Goal: Task Accomplishment & Management: Manage account settings

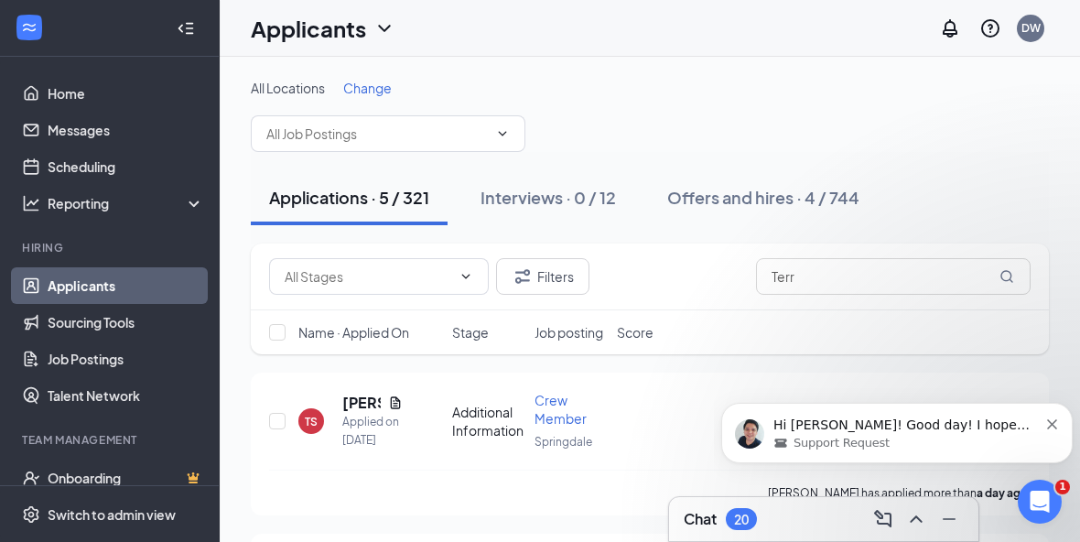
click at [962, 448] on div "Support Request" at bounding box center [906, 443] width 265 height 16
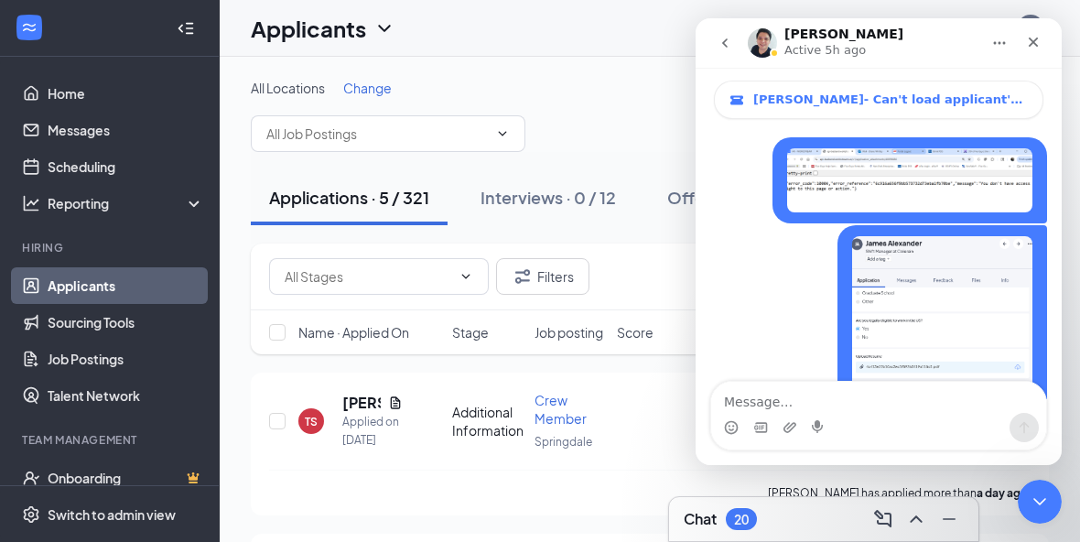
scroll to position [303, 0]
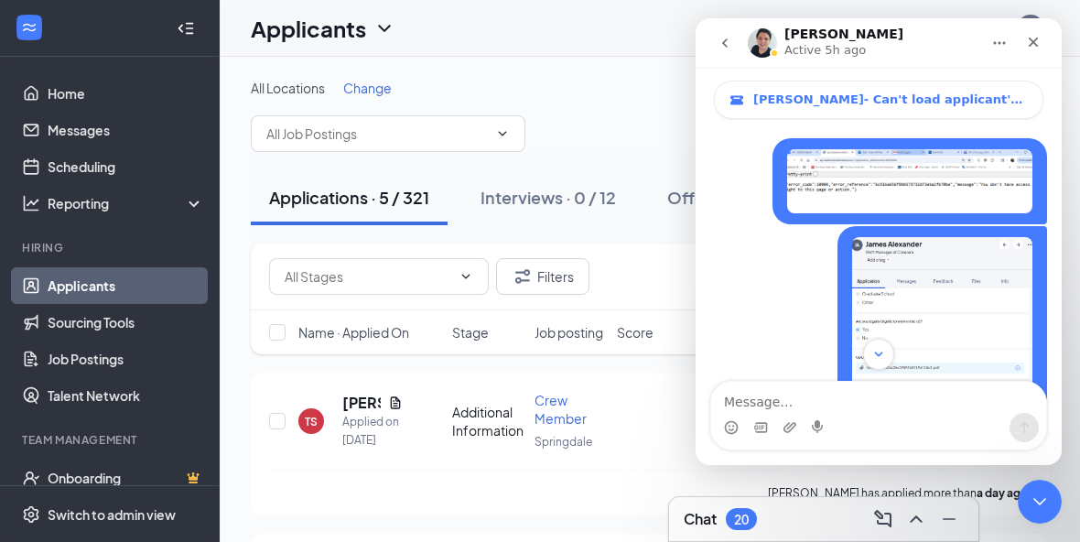
click at [973, 166] on img "Diane says…" at bounding box center [909, 181] width 245 height 64
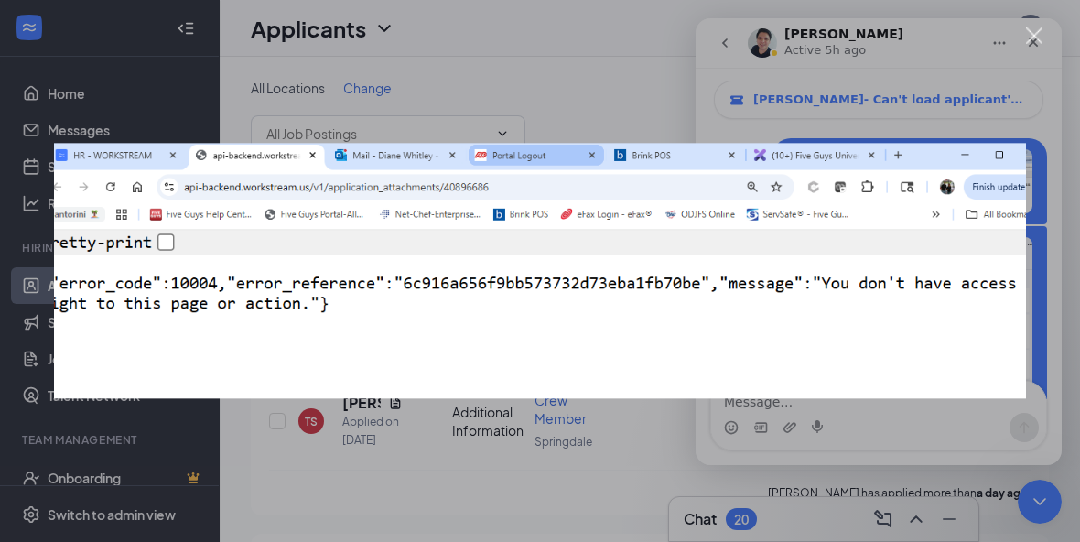
scroll to position [0, 0]
click at [1041, 96] on div "Intercom messenger" at bounding box center [540, 271] width 1080 height 542
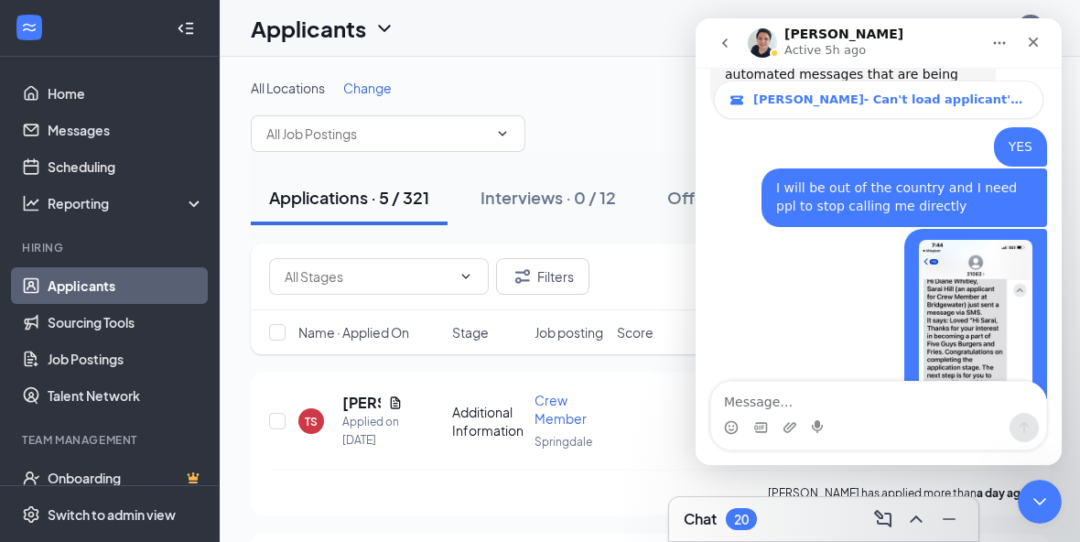
scroll to position [13344, 0]
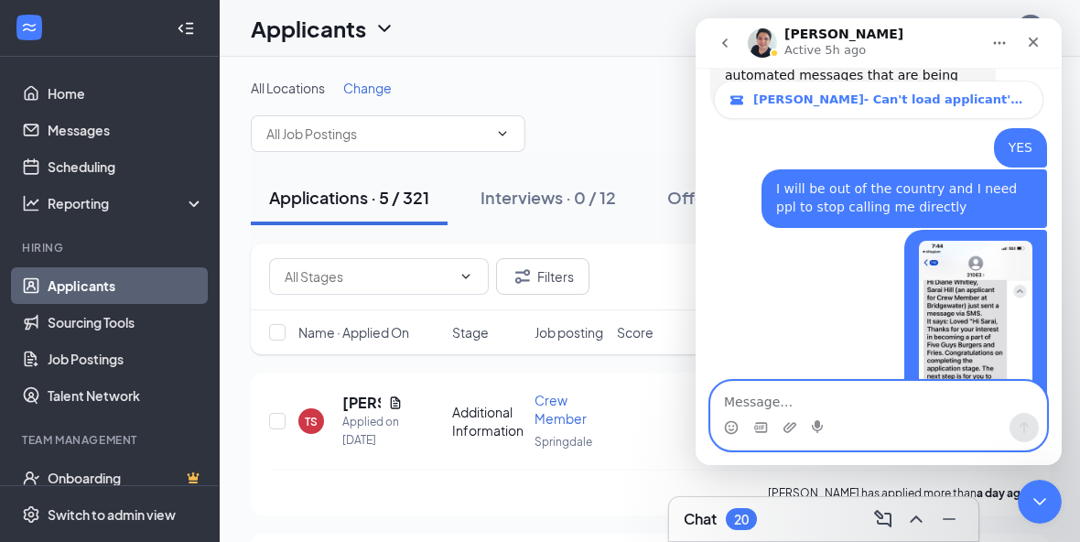
click at [811, 382] on textarea "Message…" at bounding box center [878, 397] width 335 height 31
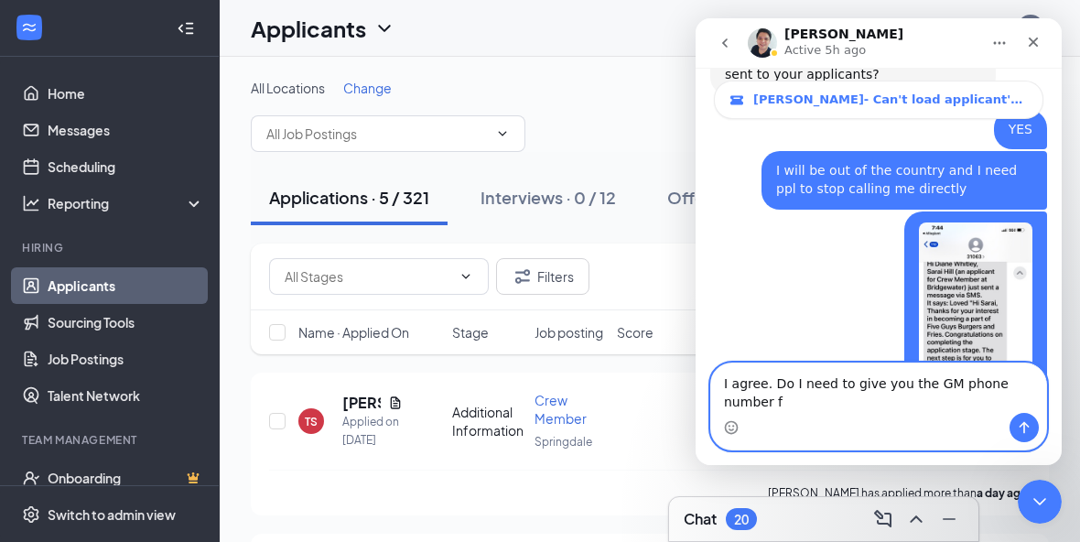
scroll to position [13363, 0]
type textarea "I agree. Do I need to give you the GM phone number for each location?"
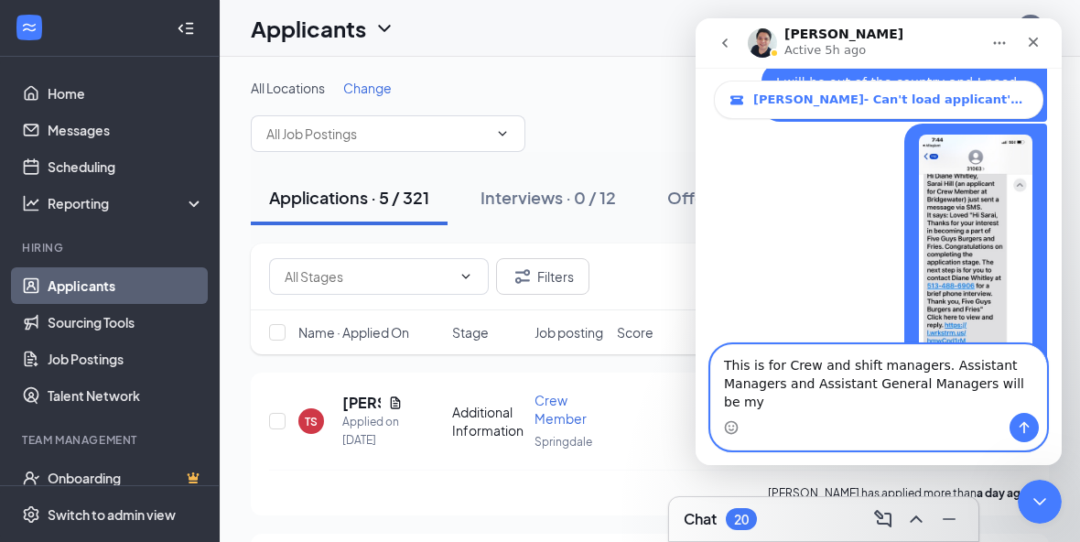
scroll to position [13452, 0]
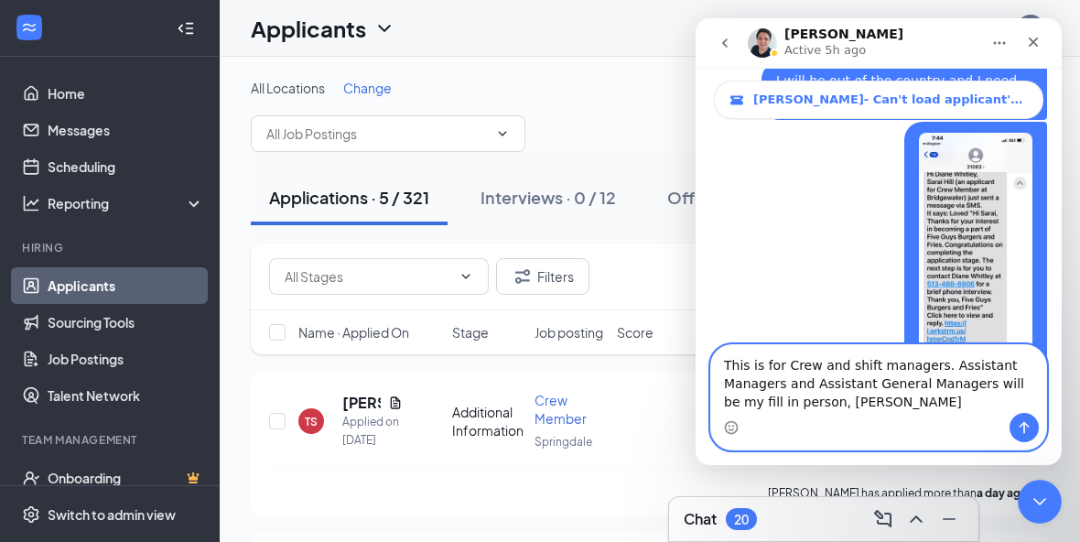
click at [981, 383] on textarea "This is for Crew and shift managers. Assistant Managers and Assistant General M…" at bounding box center [878, 379] width 335 height 68
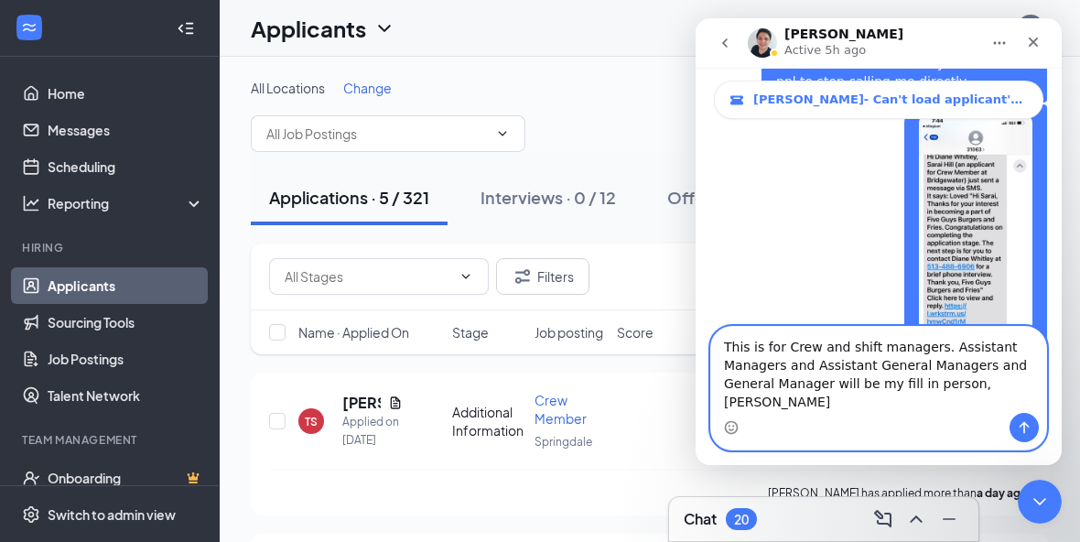
scroll to position [13471, 0]
click at [801, 410] on textarea "This is for Crew and shift managers. Assistant Managers and Assistant General M…" at bounding box center [878, 370] width 335 height 86
type textarea "This is for Crew and shift managers. Assistant Managers and Assistant General M…"
click at [1024, 430] on icon "Send a message…" at bounding box center [1024, 427] width 15 height 15
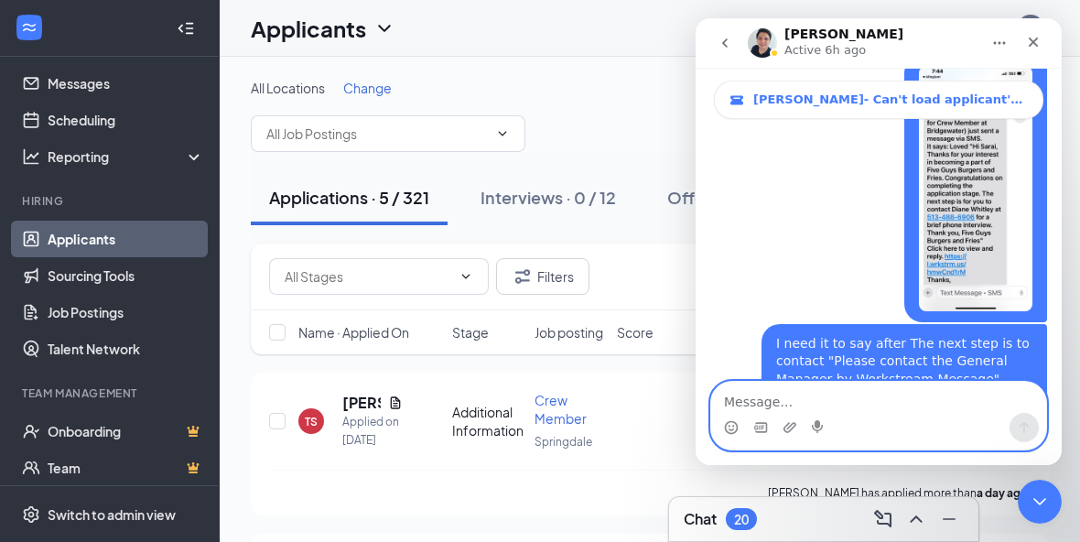
scroll to position [13526, 0]
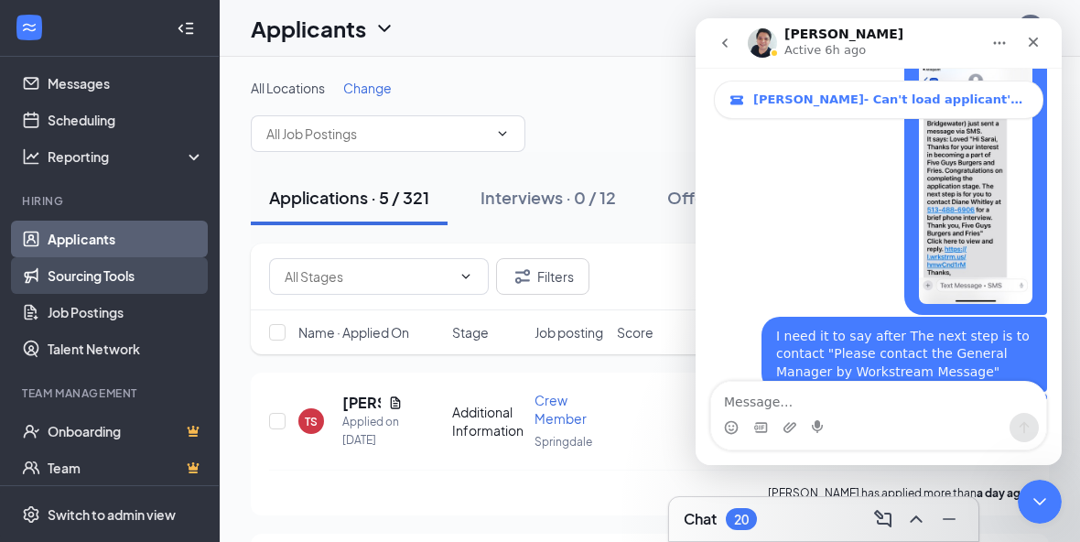
click at [86, 270] on link "Sourcing Tools" at bounding box center [126, 275] width 157 height 37
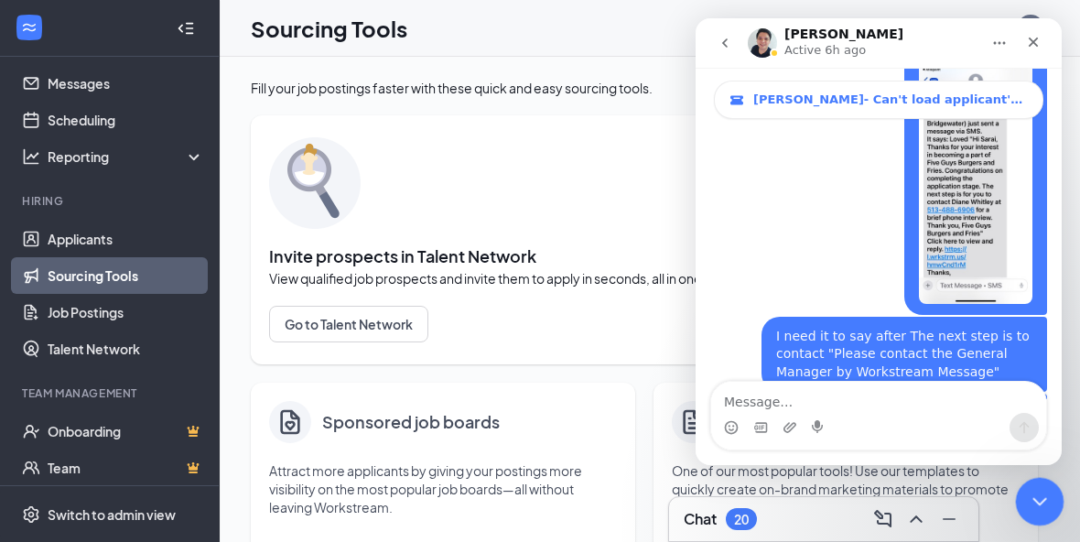
click at [1061, 514] on div at bounding box center [1040, 502] width 49 height 49
click at [1038, 493] on icon "Close Intercom Messenger" at bounding box center [1037, 499] width 22 height 22
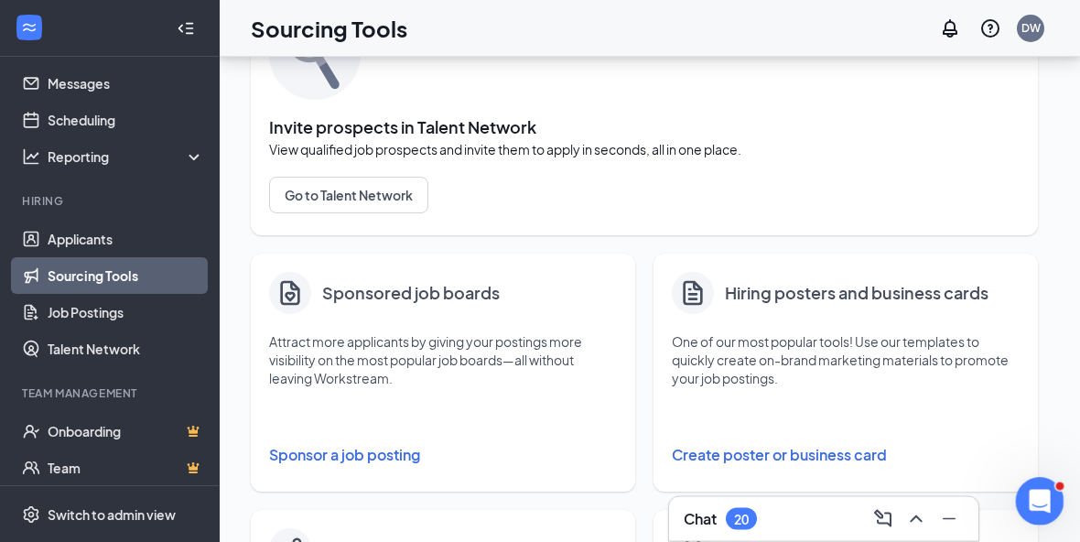
scroll to position [129, 0]
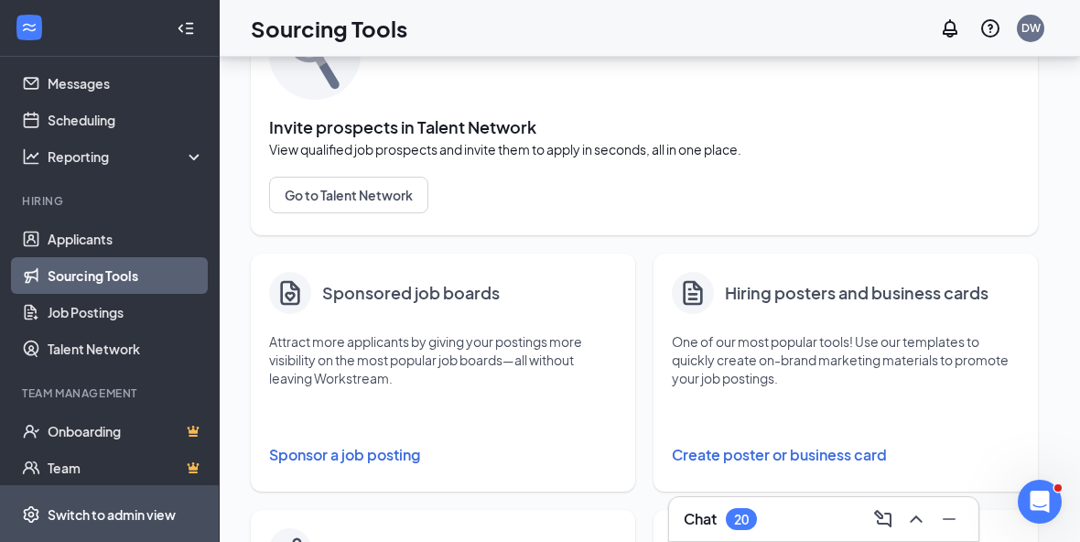
click at [88, 524] on div "Switch to admin view" at bounding box center [112, 514] width 128 height 18
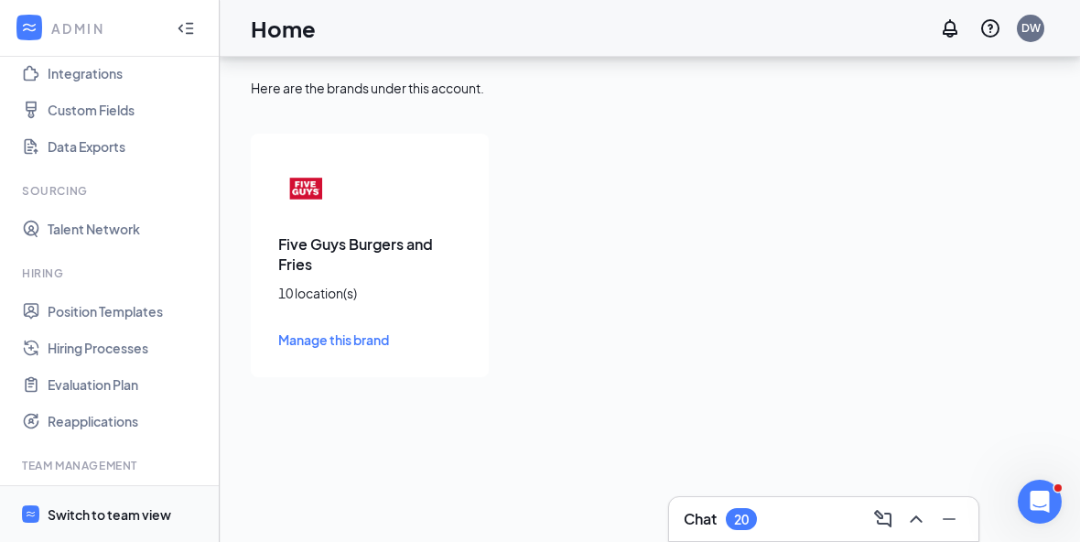
scroll to position [211, 0]
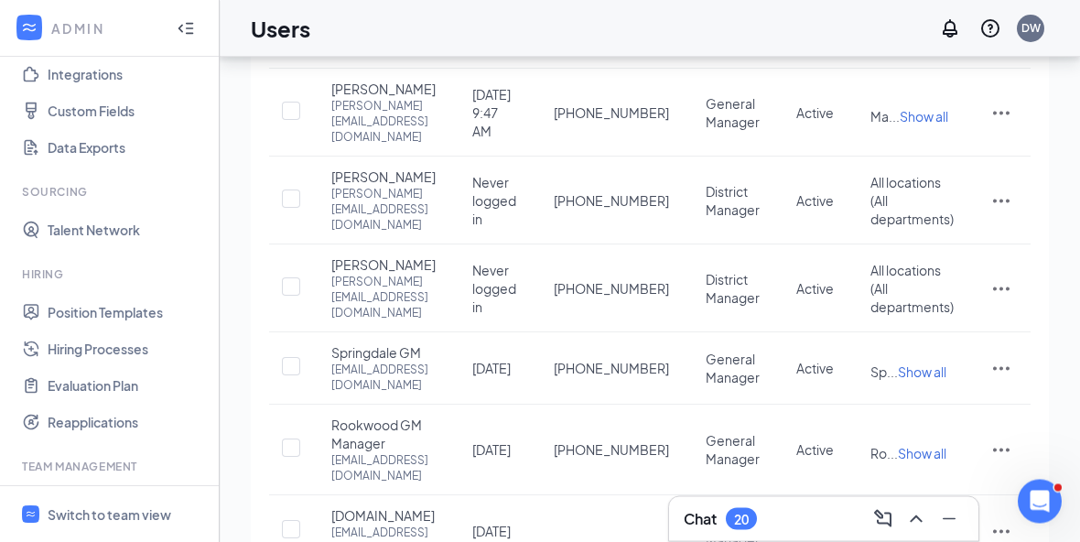
scroll to position [533, 0]
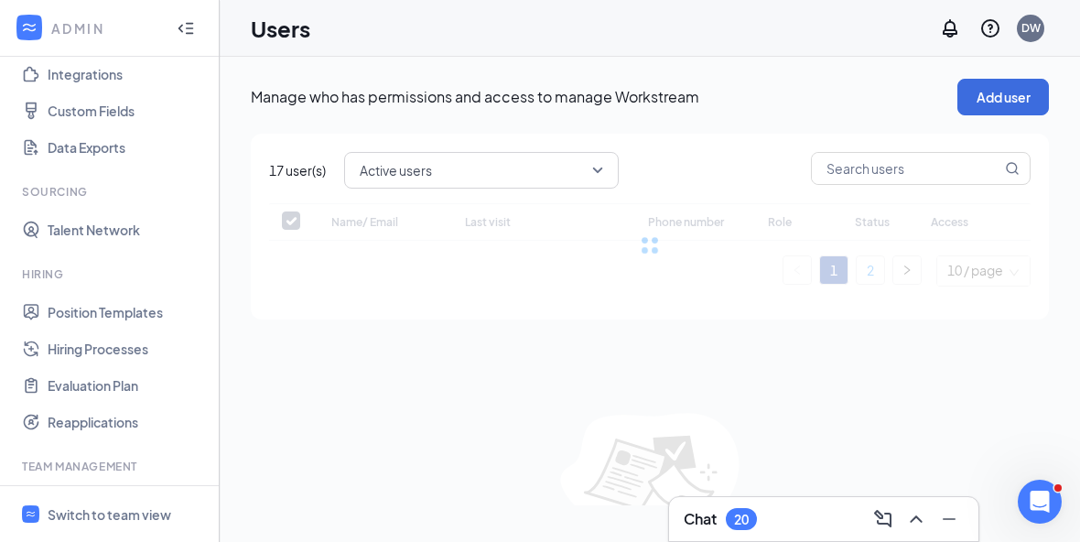
checkbox input "false"
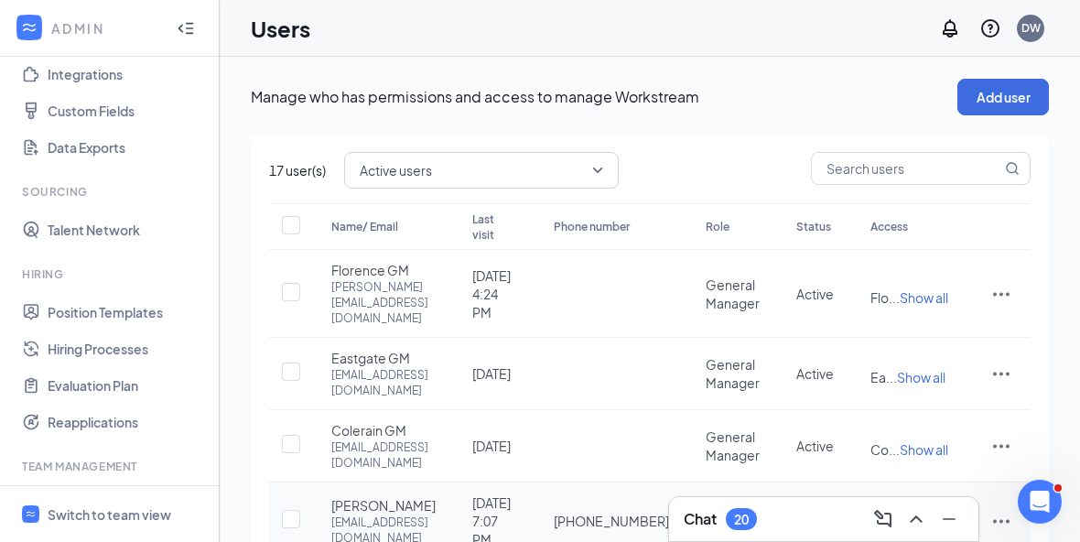
click at [383, 496] on span "[PERSON_NAME]" at bounding box center [383, 505] width 104 height 18
click at [1005, 510] on icon "ActionsIcon" at bounding box center [1002, 521] width 22 height 22
click at [924, 514] on span "Edit user" at bounding box center [910, 515] width 52 height 16
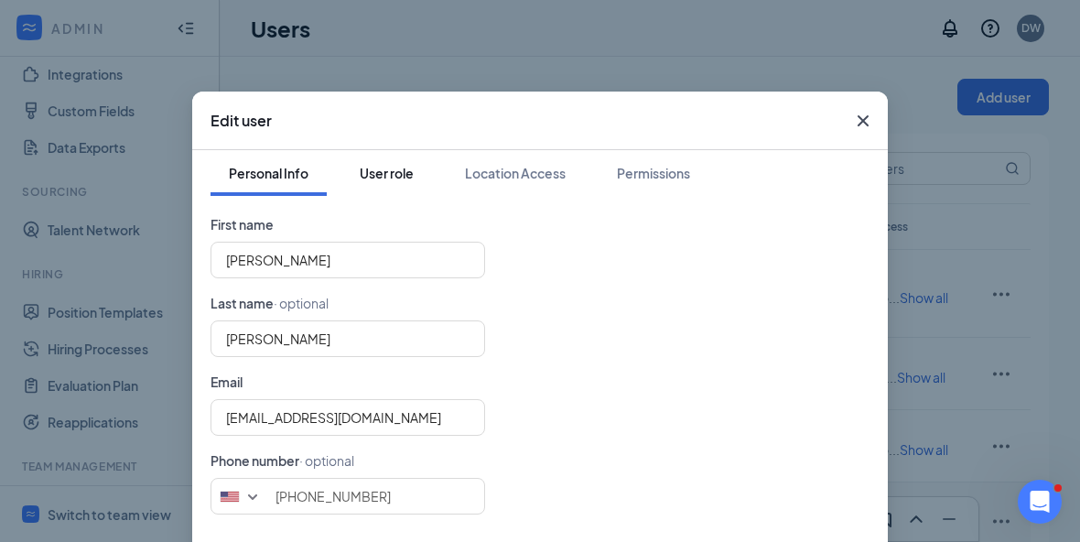
click at [396, 170] on div "User role" at bounding box center [387, 173] width 54 height 18
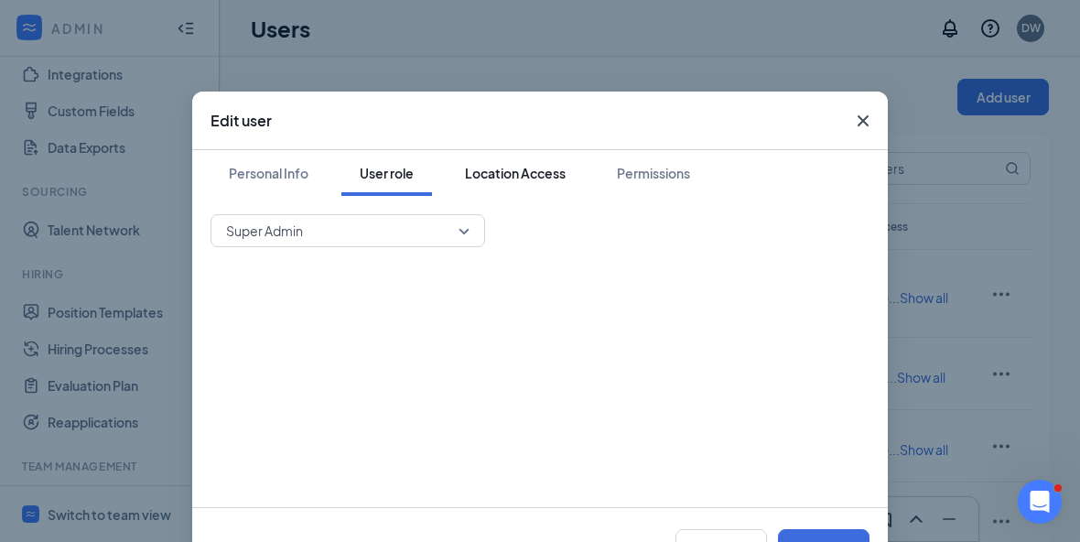
click at [526, 177] on div "Location Access" at bounding box center [515, 173] width 101 height 18
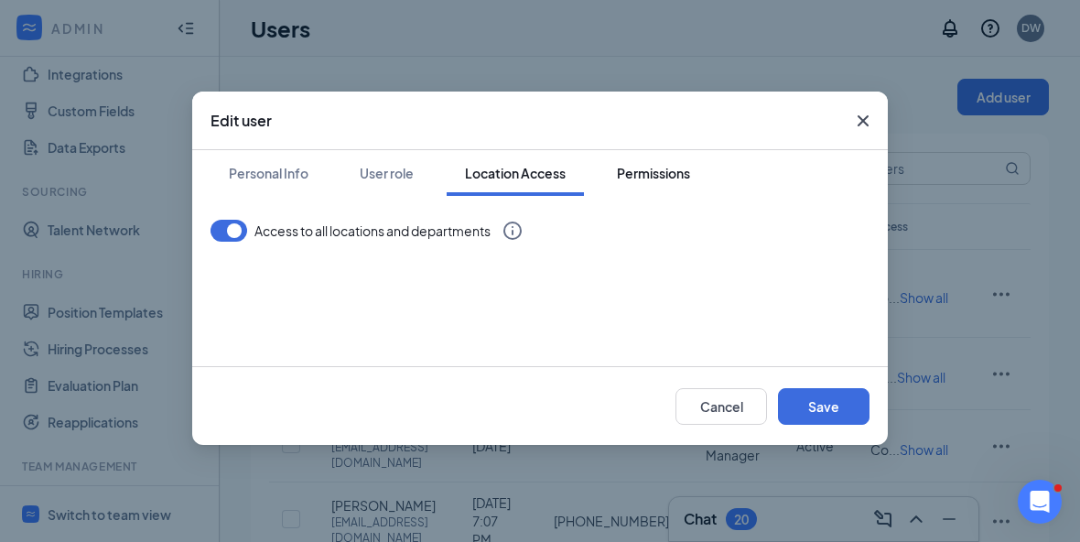
click at [655, 179] on div "Permissions" at bounding box center [653, 173] width 73 height 18
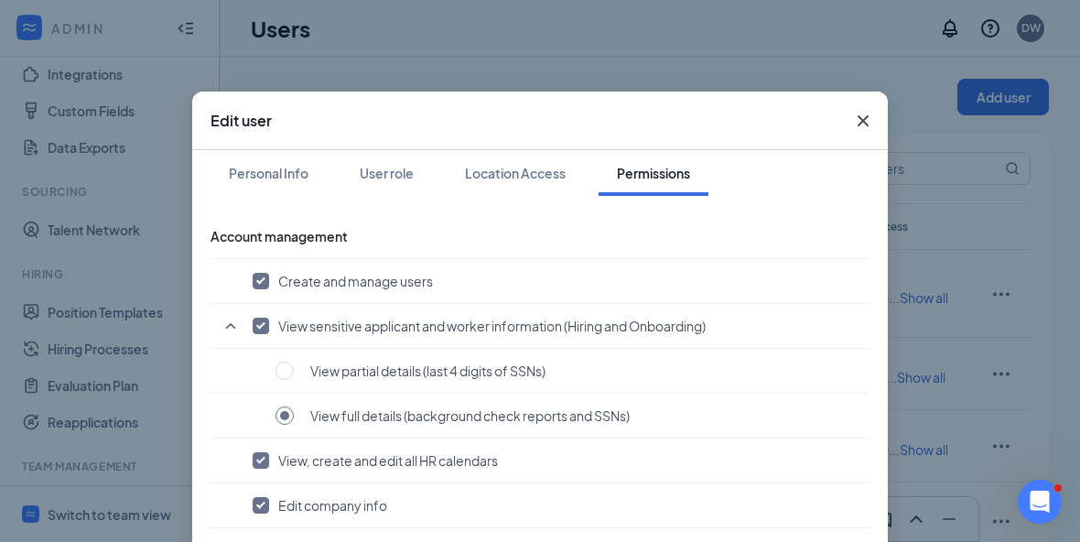
click at [859, 128] on icon "Cross" at bounding box center [863, 121] width 22 height 22
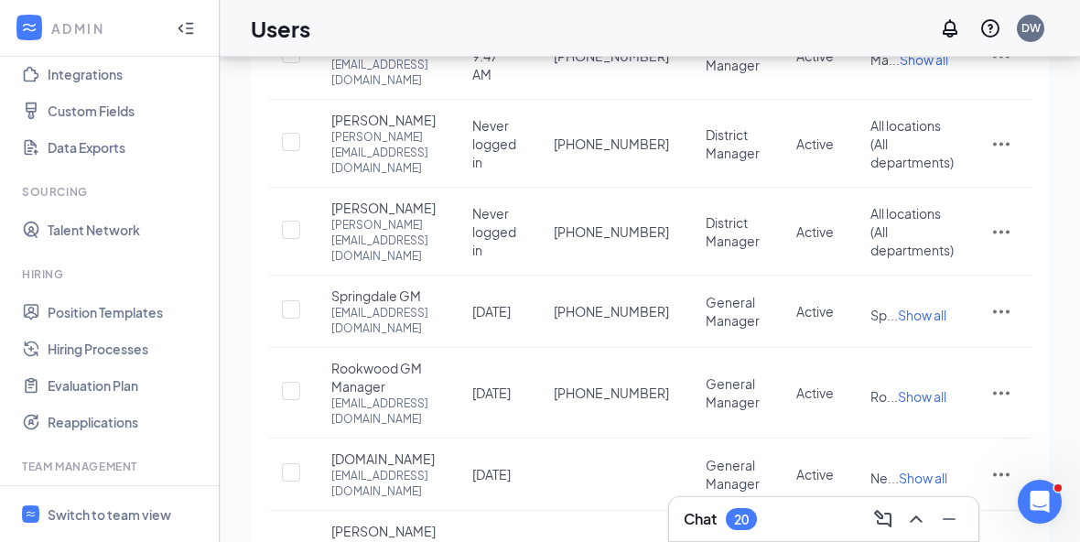
scroll to position [533, 0]
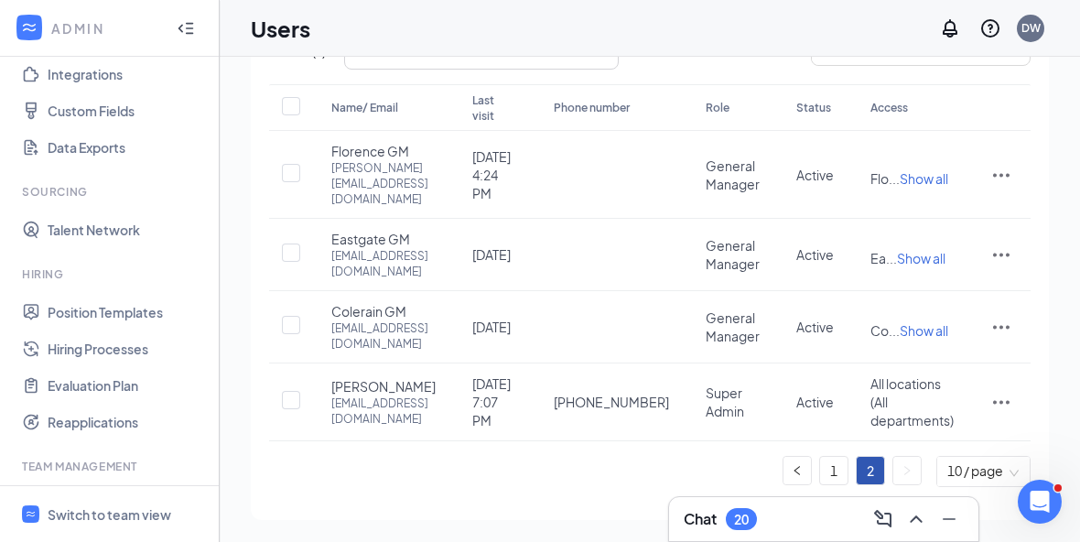
scroll to position [0, 0]
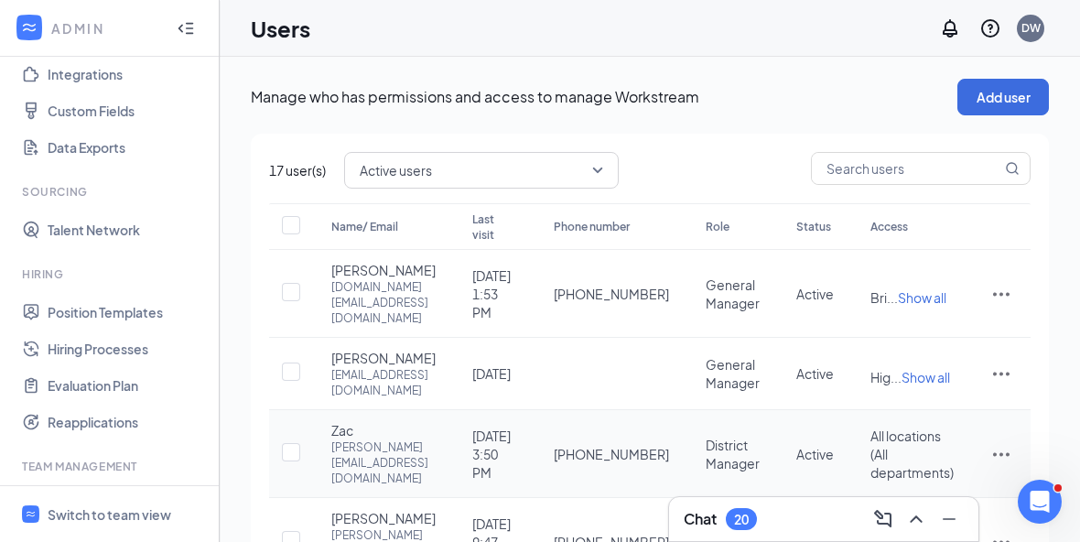
click at [1007, 450] on icon "ActionsIcon" at bounding box center [1002, 454] width 22 height 22
click at [917, 492] on span "Edit user" at bounding box center [910, 492] width 52 height 16
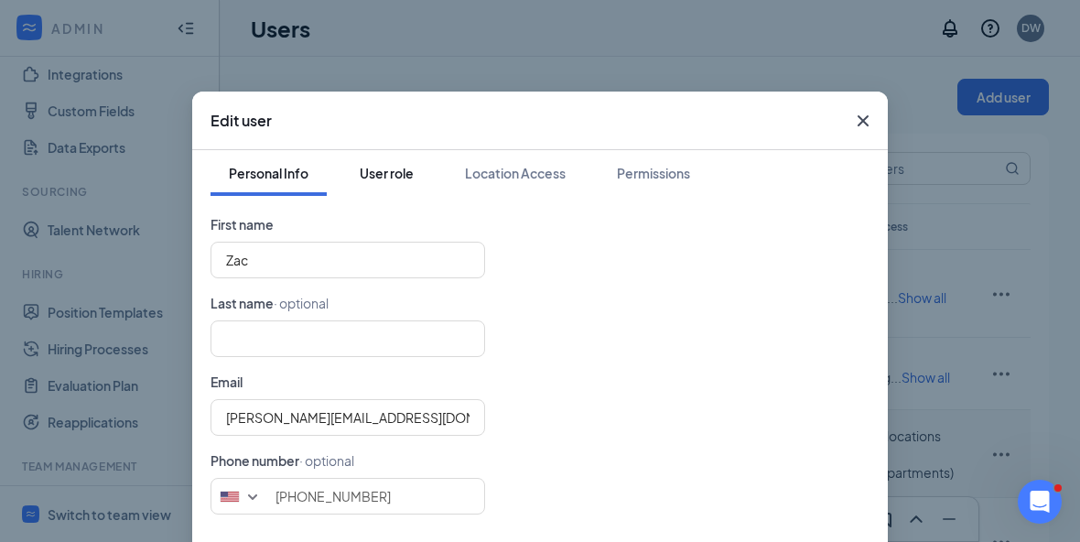
click at [405, 179] on div "User role" at bounding box center [387, 173] width 54 height 18
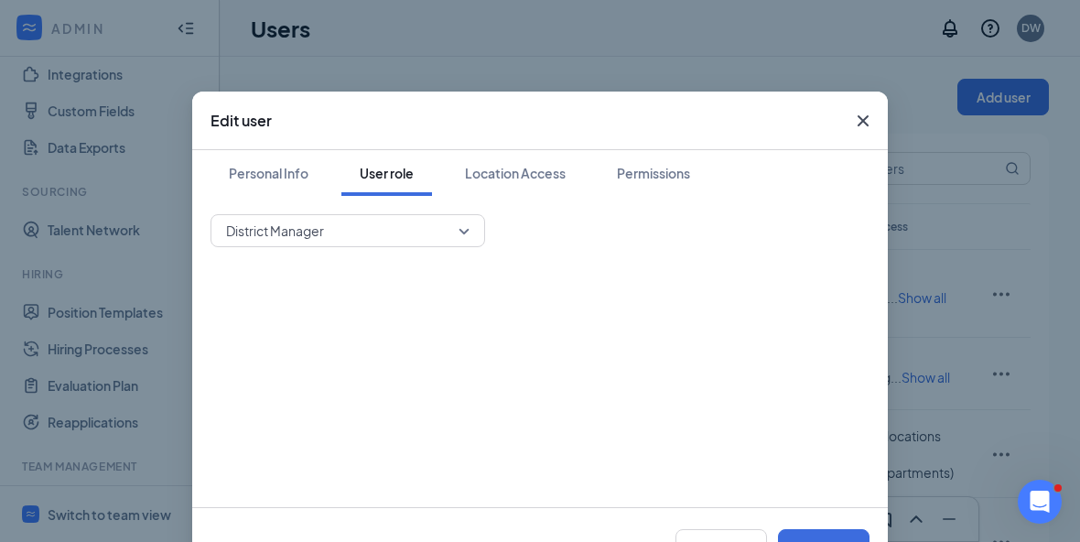
click at [465, 234] on span "District Manager" at bounding box center [348, 230] width 244 height 27
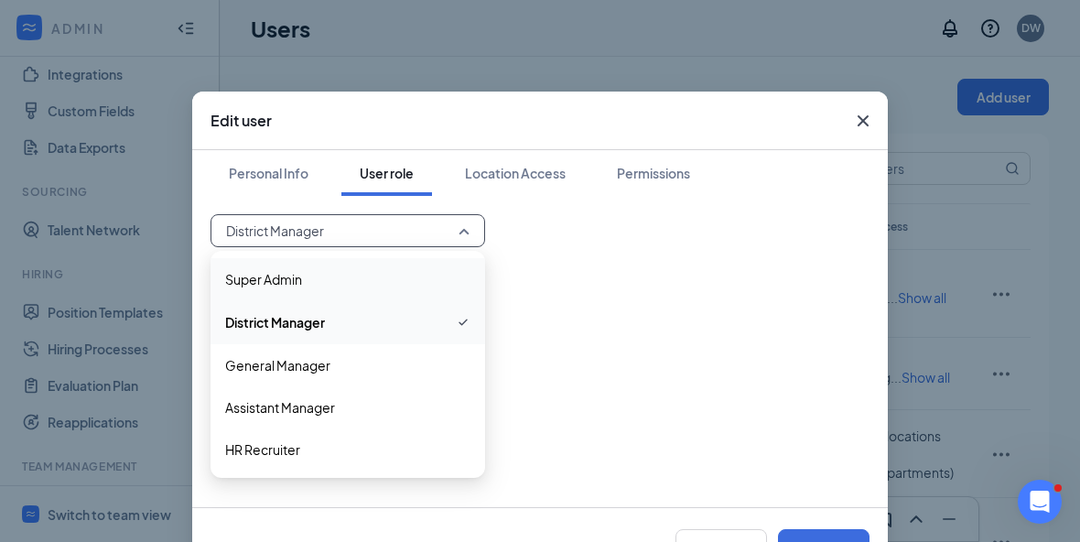
click at [314, 282] on span "Super Admin" at bounding box center [347, 279] width 245 height 20
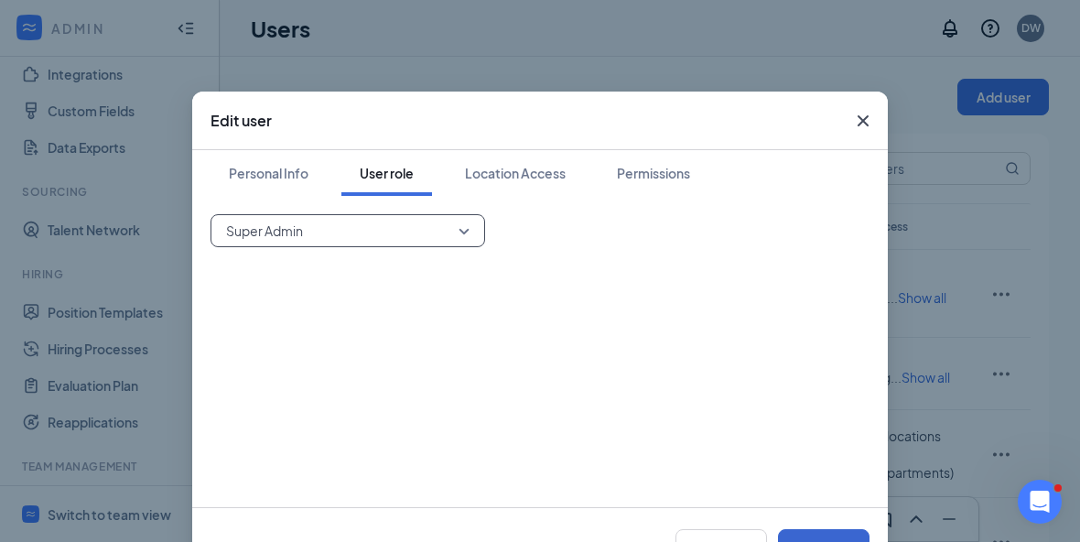
click at [835, 555] on button "Save" at bounding box center [824, 547] width 92 height 37
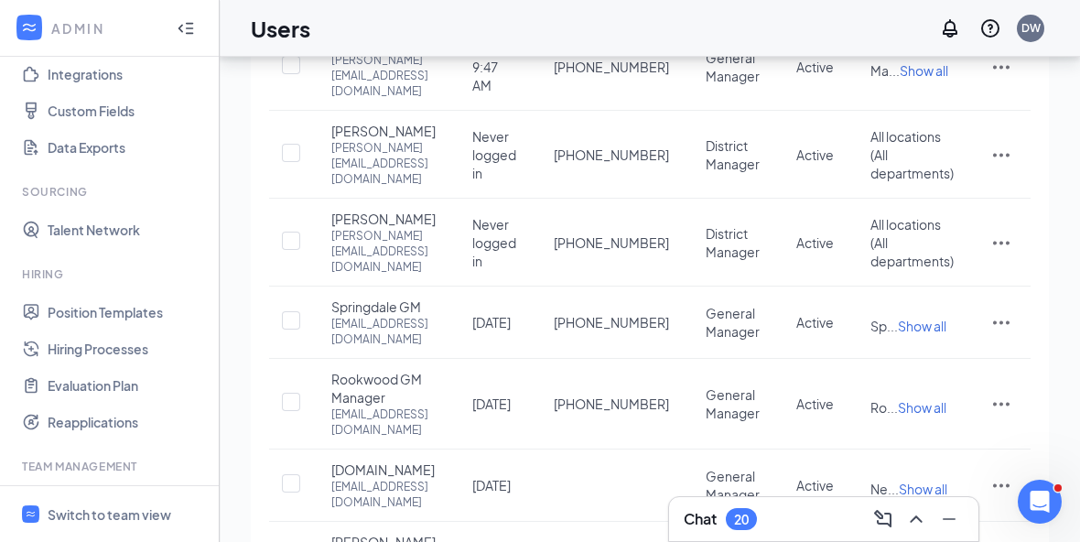
scroll to position [474, 0]
click at [1011, 255] on icon "ActionsIcon" at bounding box center [1002, 244] width 22 height 22
click at [914, 305] on span "Edit user" at bounding box center [910, 306] width 52 height 16
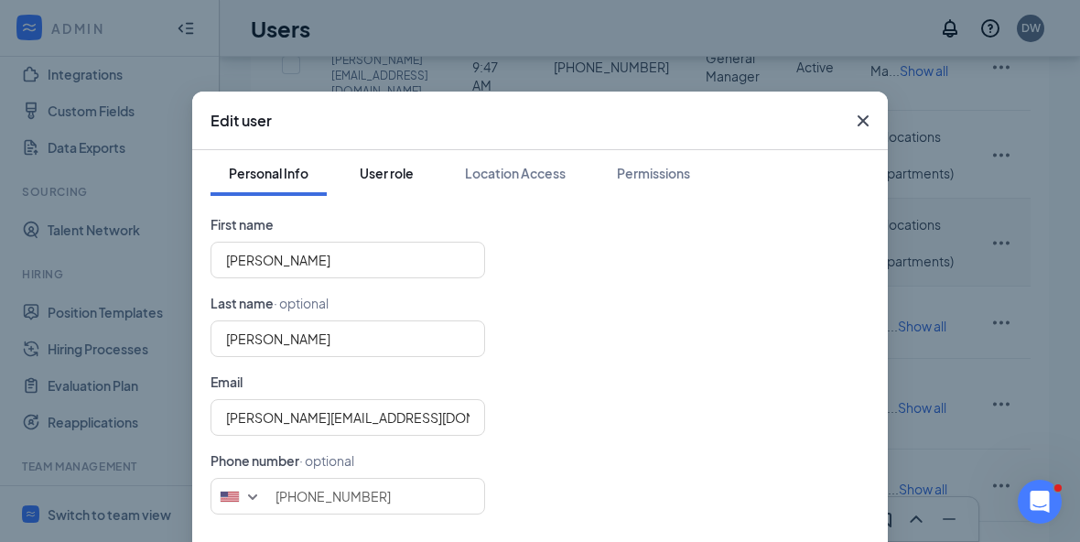
click at [393, 180] on div "User role" at bounding box center [387, 173] width 54 height 18
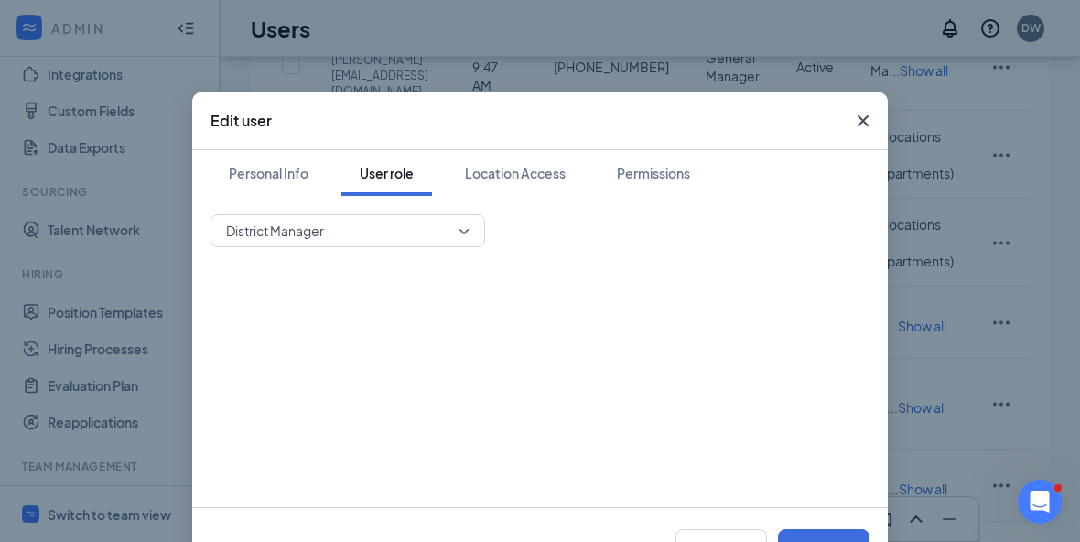
click at [470, 234] on div "District Manager" at bounding box center [348, 230] width 275 height 33
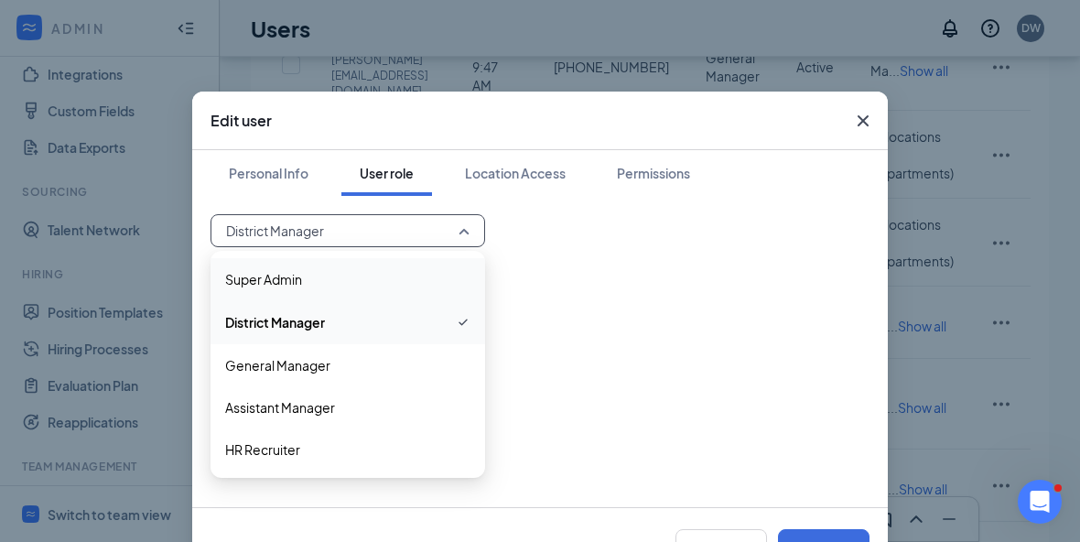
click at [312, 281] on span "Super Admin" at bounding box center [347, 279] width 245 height 20
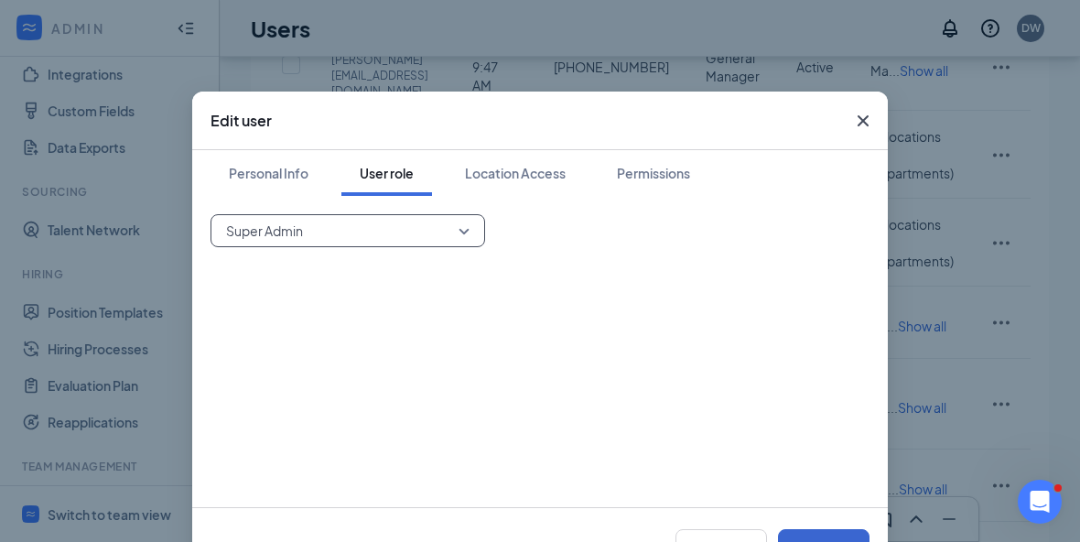
click at [831, 552] on button "Save" at bounding box center [824, 547] width 92 height 37
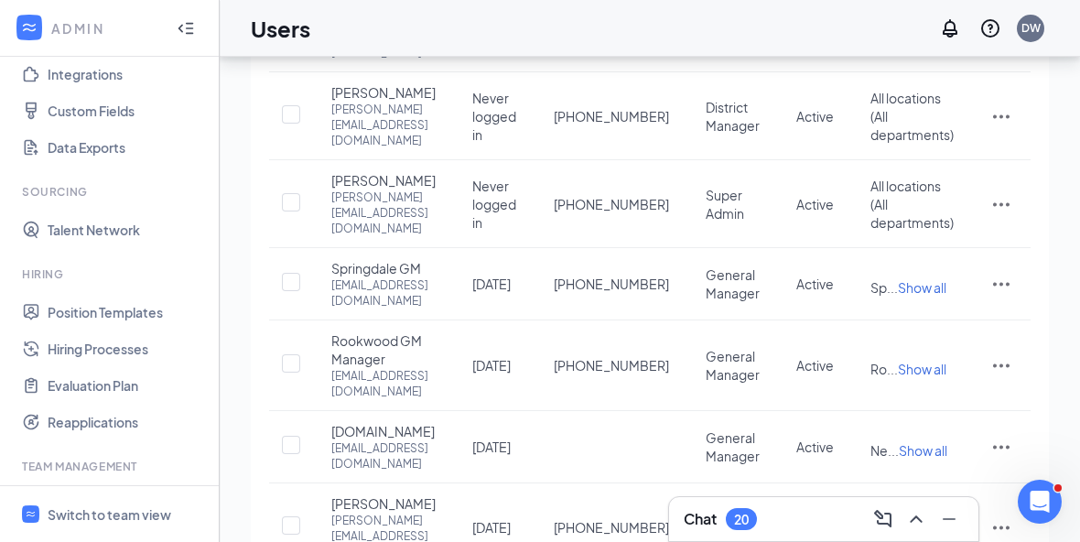
scroll to position [533, 0]
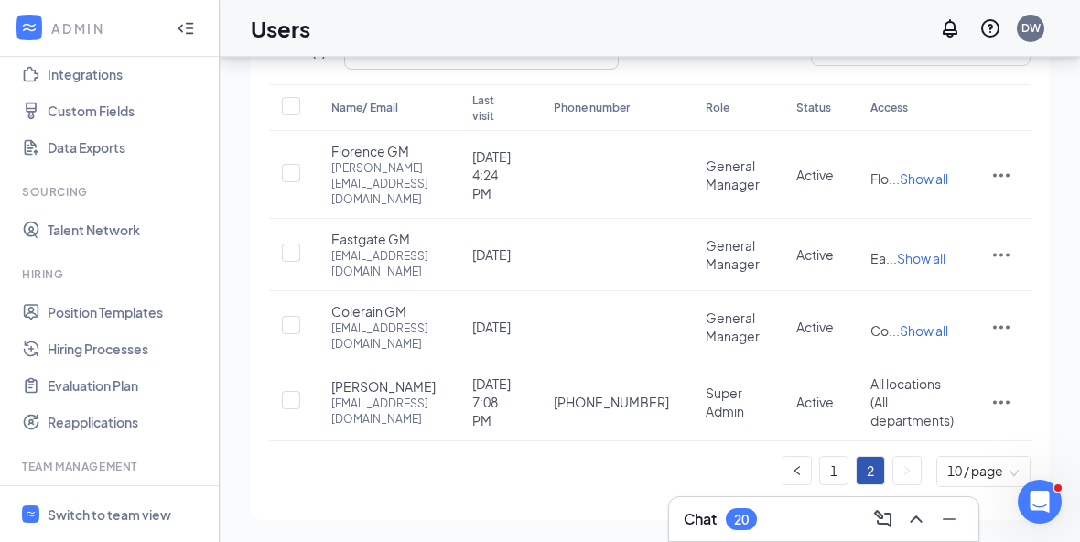
scroll to position [0, 0]
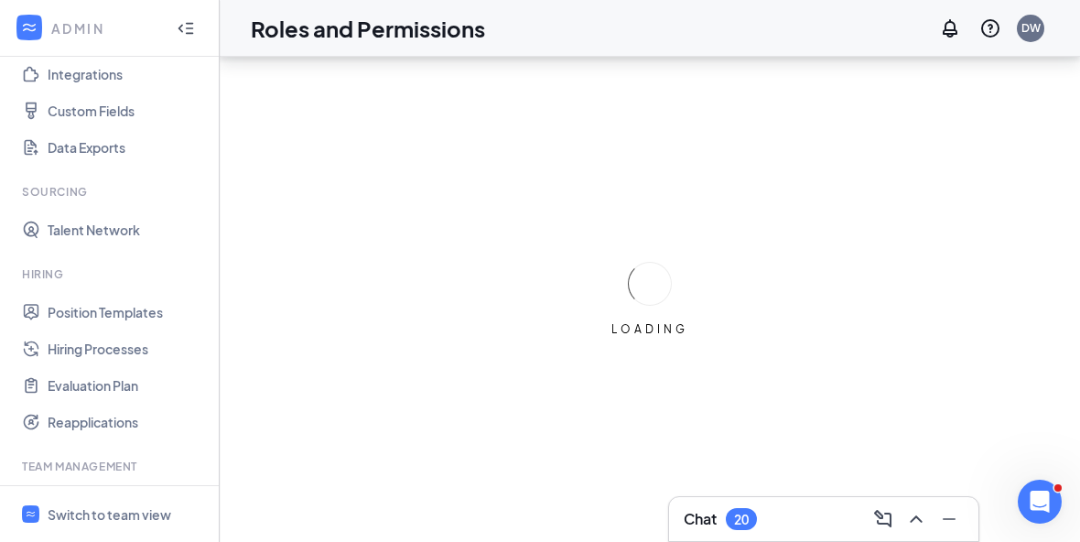
scroll to position [63, 0]
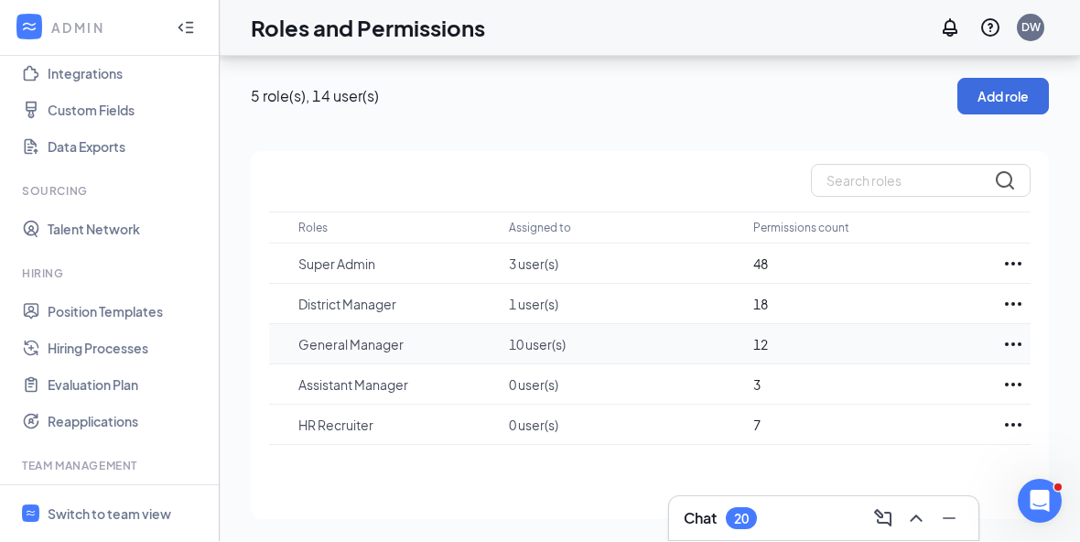
click at [1008, 334] on icon "Ellipses" at bounding box center [1013, 345] width 22 height 22
click at [879, 380] on div "Edit" at bounding box center [932, 400] width 183 height 40
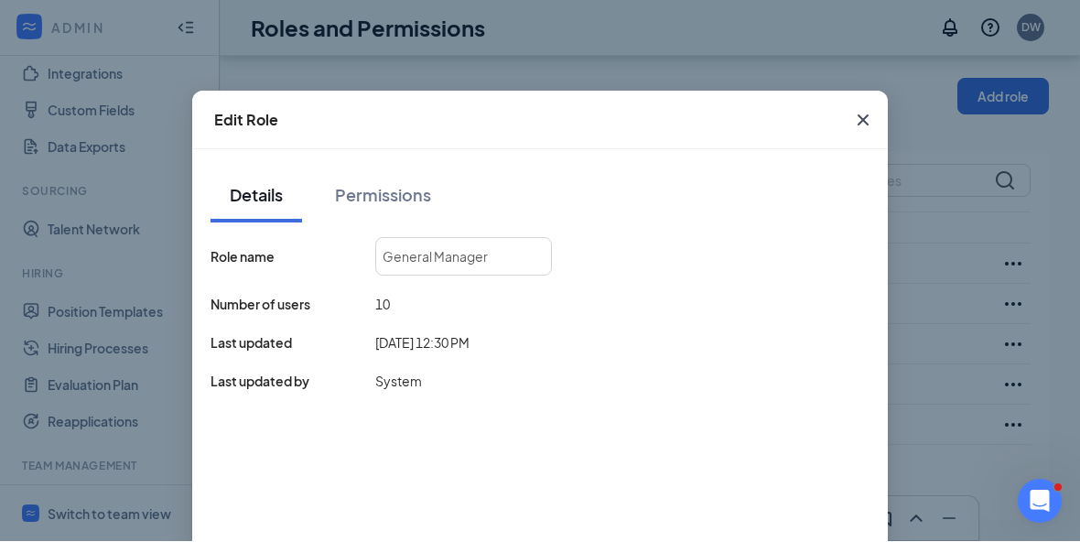
scroll to position [0, 0]
click at [865, 127] on icon "Cross" at bounding box center [863, 121] width 22 height 22
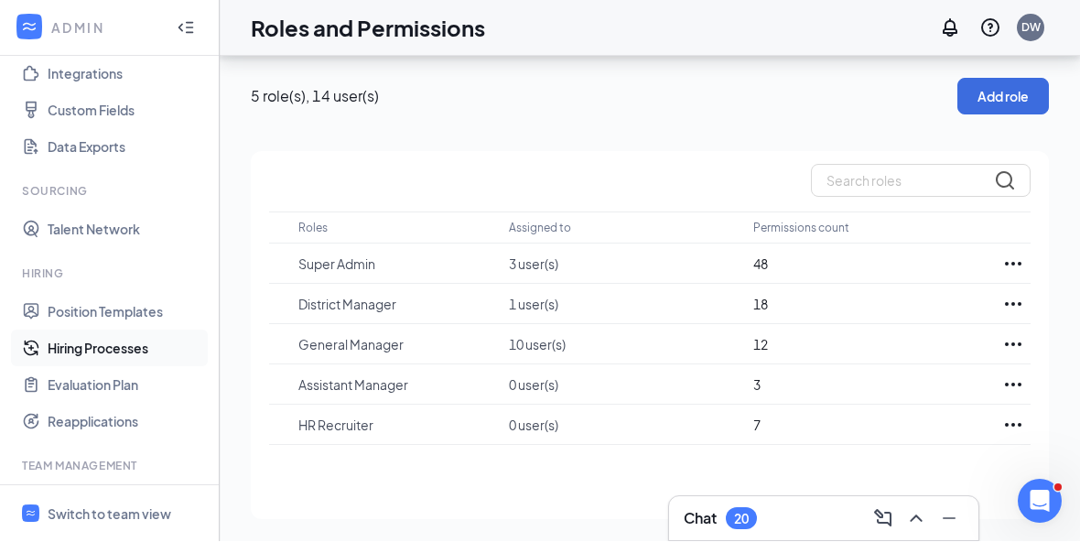
click at [66, 330] on link "Hiring Processes" at bounding box center [126, 348] width 157 height 37
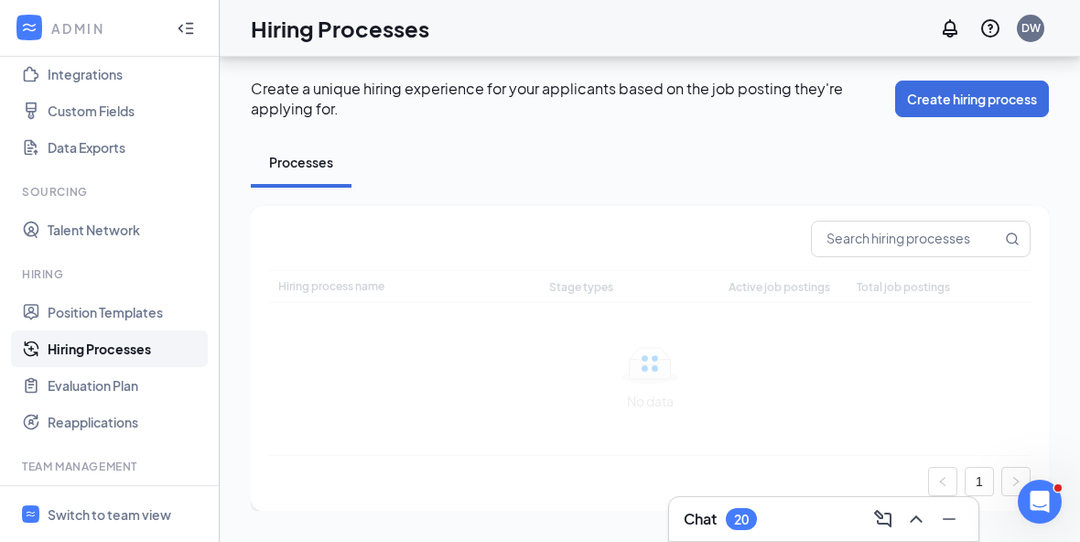
scroll to position [63, 0]
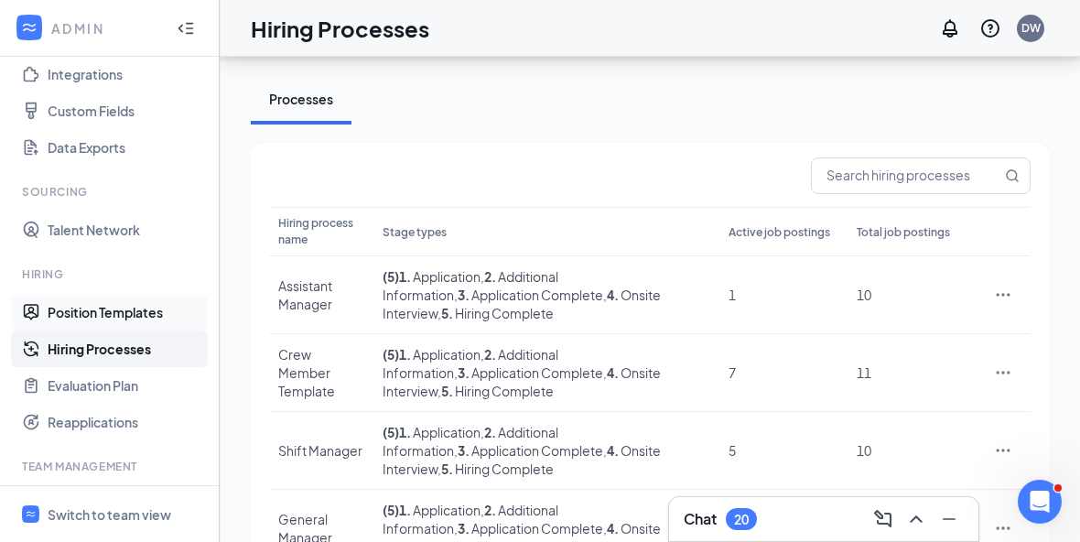
click at [80, 294] on link "Position Templates" at bounding box center [126, 312] width 157 height 37
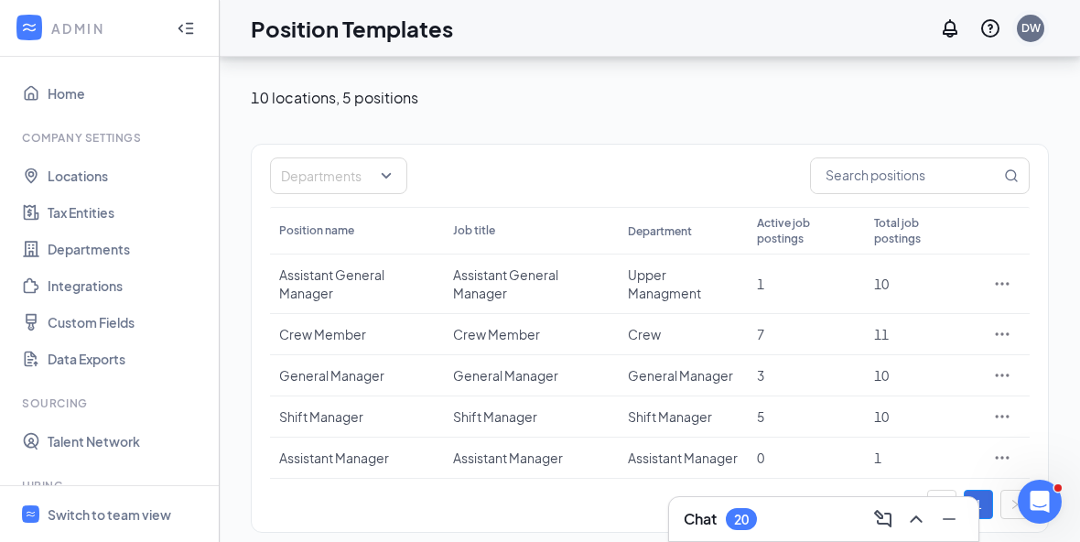
click at [1026, 21] on div "DW" at bounding box center [1031, 28] width 19 height 16
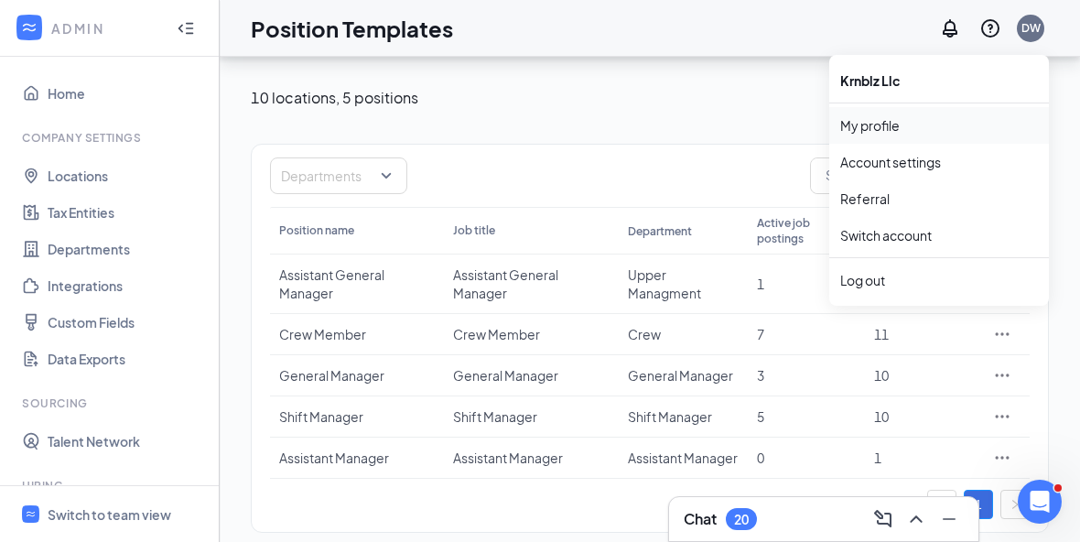
click at [879, 133] on link "My profile" at bounding box center [939, 125] width 198 height 18
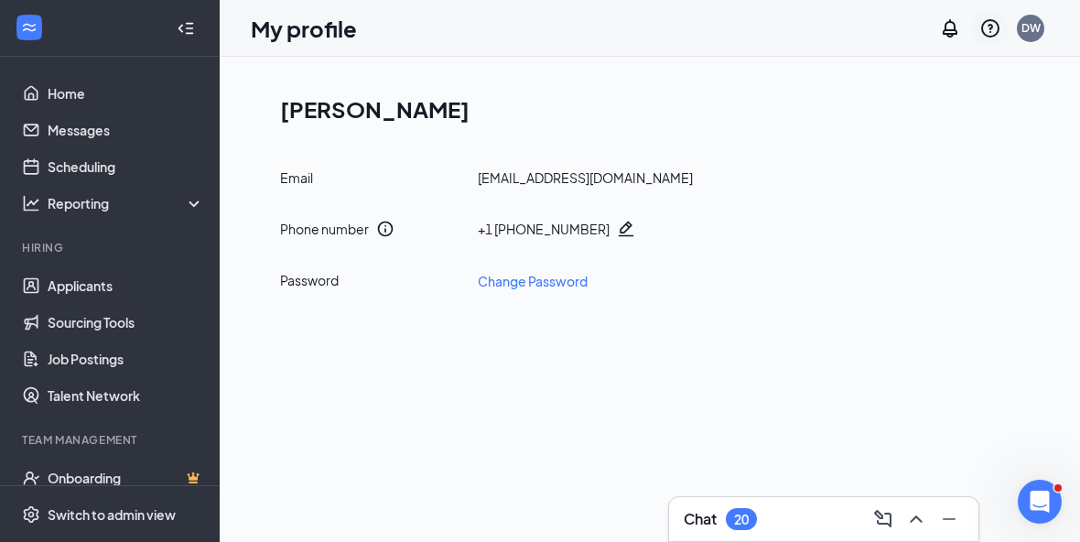
click at [999, 38] on icon "QuestionInfo" at bounding box center [991, 28] width 22 height 22
click at [734, 251] on div "Email [EMAIL_ADDRESS][DOMAIN_NAME] Phone number + [PHONE_NUMBER] Password Chang…" at bounding box center [657, 229] width 754 height 123
click at [174, 38] on div at bounding box center [186, 28] width 37 height 37
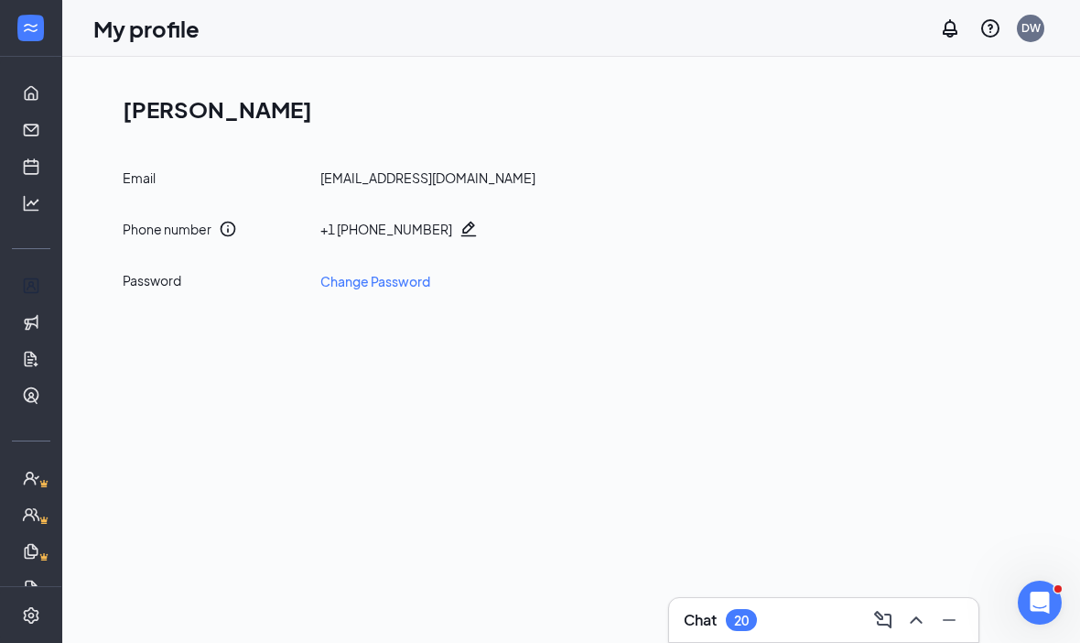
click at [24, 31] on icon "Expand" at bounding box center [31, 28] width 18 height 18
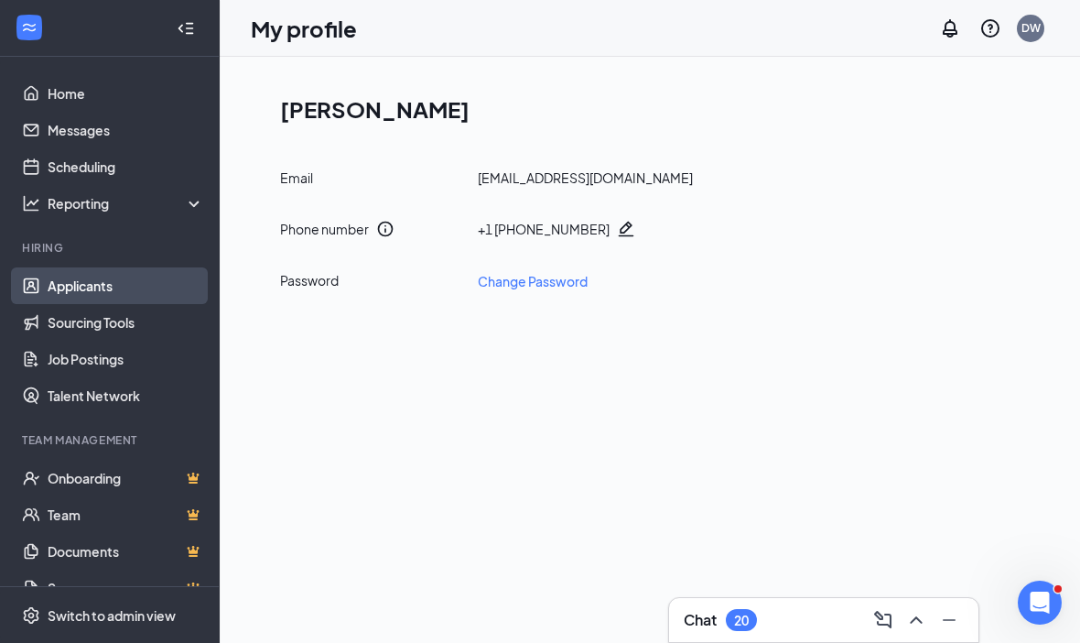
click at [82, 293] on link "Applicants" at bounding box center [126, 285] width 157 height 37
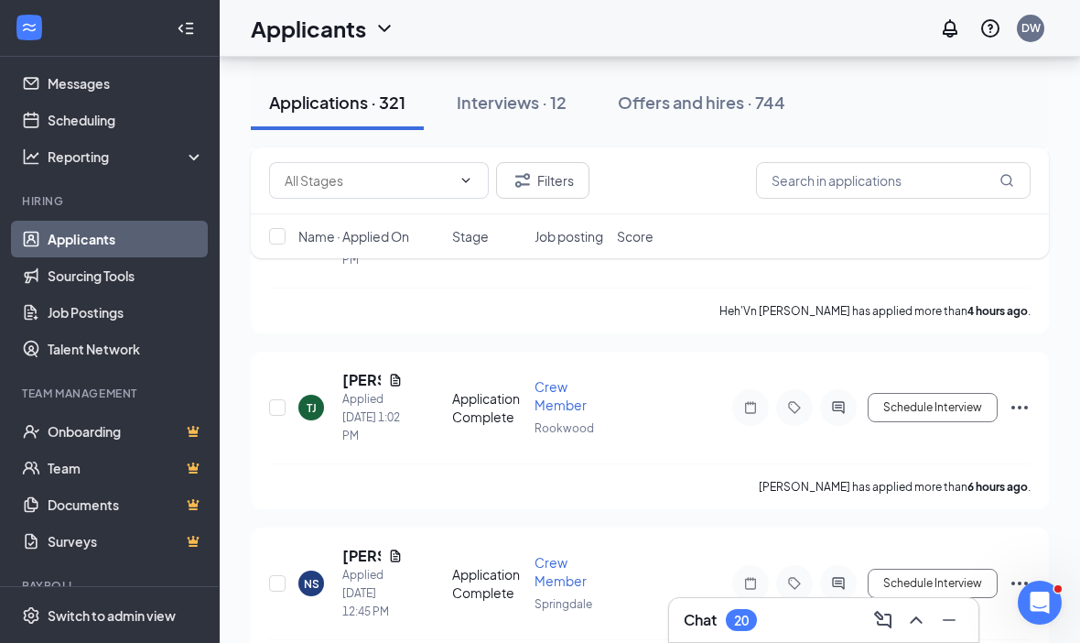
scroll to position [731, 0]
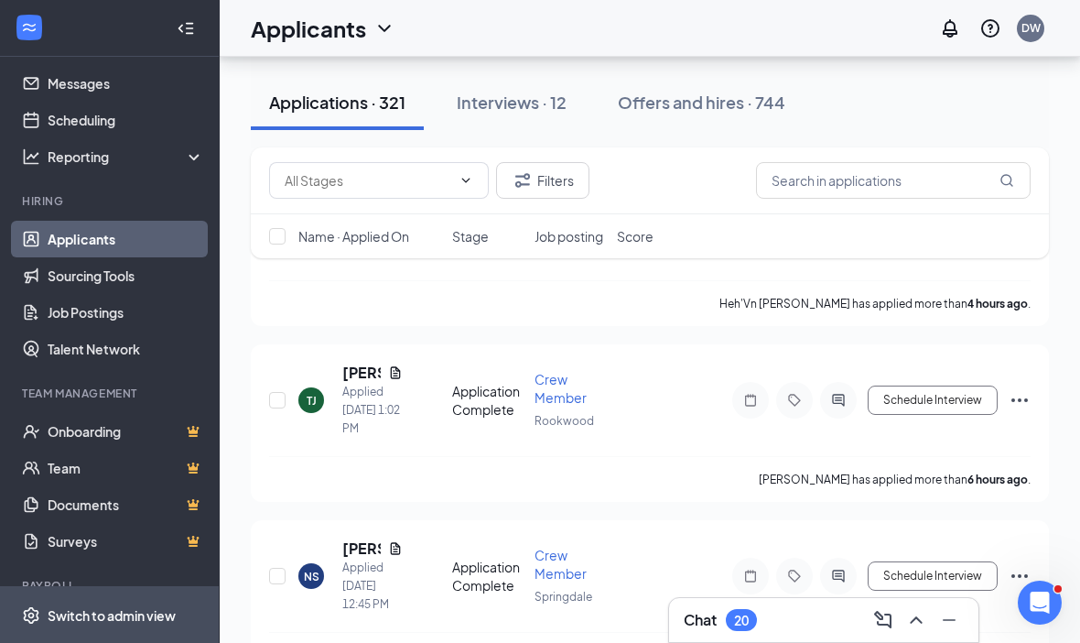
click at [92, 624] on div "Switch to admin view" at bounding box center [112, 615] width 128 height 18
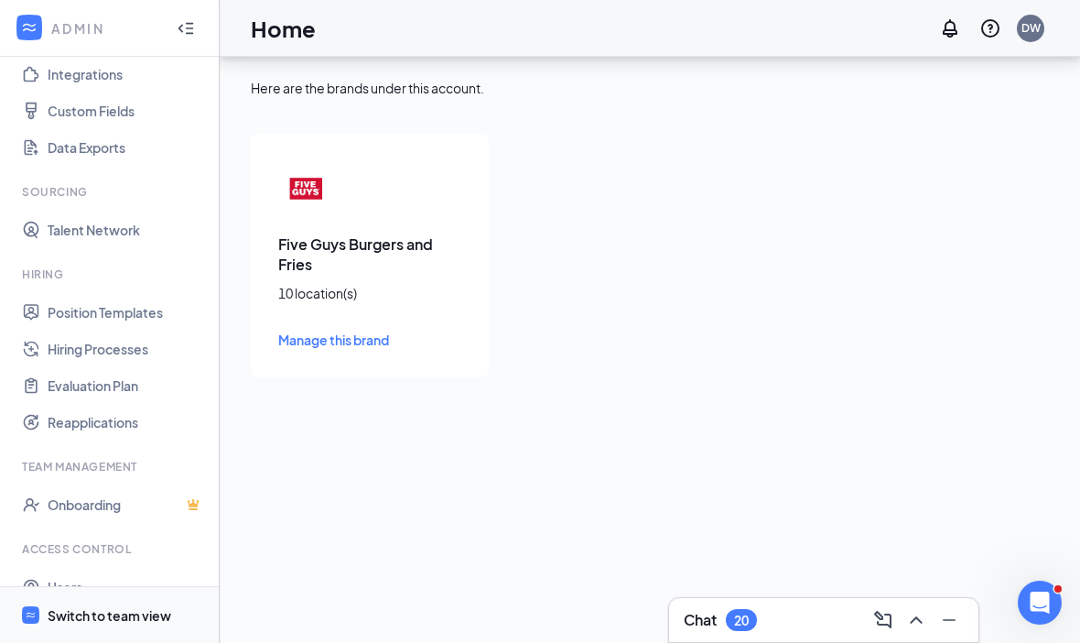
scroll to position [211, 0]
click at [53, 569] on link "Users" at bounding box center [126, 587] width 157 height 37
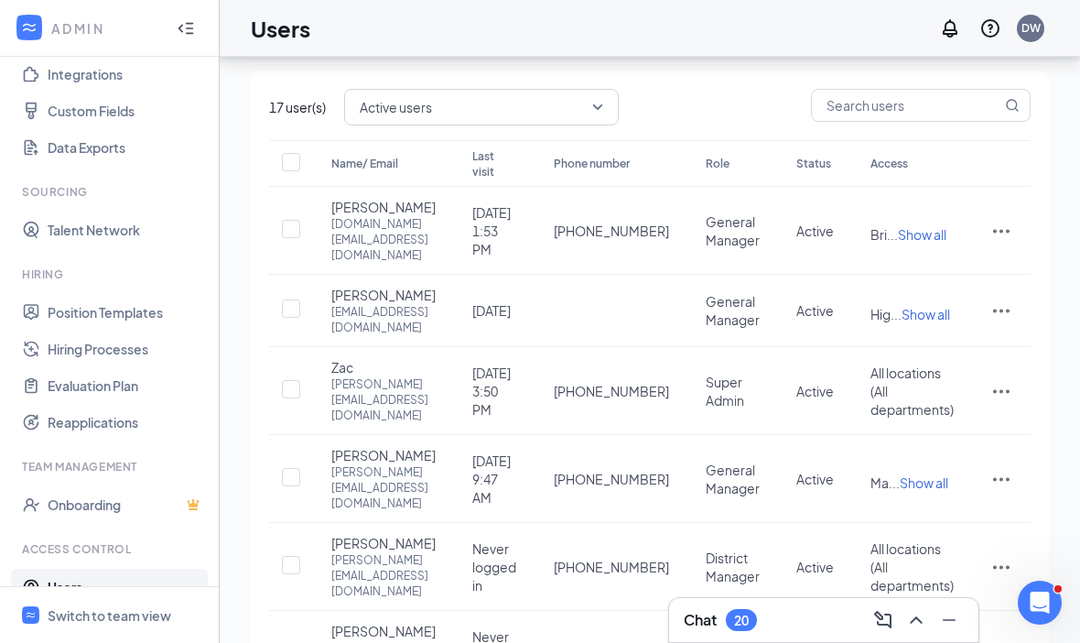
scroll to position [68, 0]
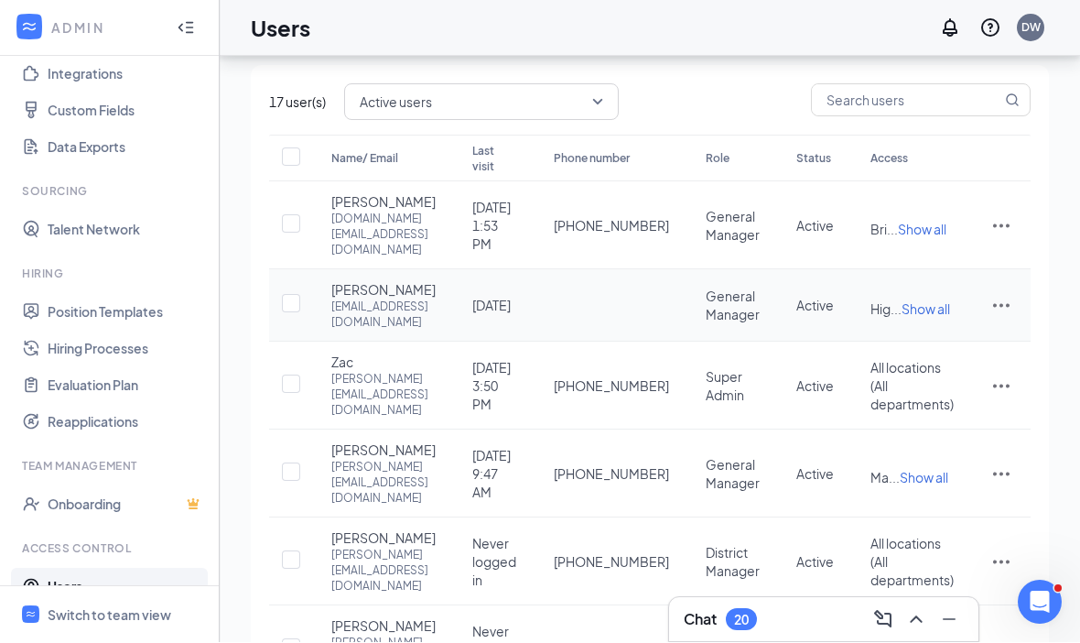
click at [997, 314] on icon "ActionsIcon" at bounding box center [1002, 306] width 22 height 22
click at [999, 321] on div "Edit user Reset password Disable" at bounding box center [941, 388] width 143 height 134
click at [909, 364] on li "Edit user" at bounding box center [941, 346] width 143 height 42
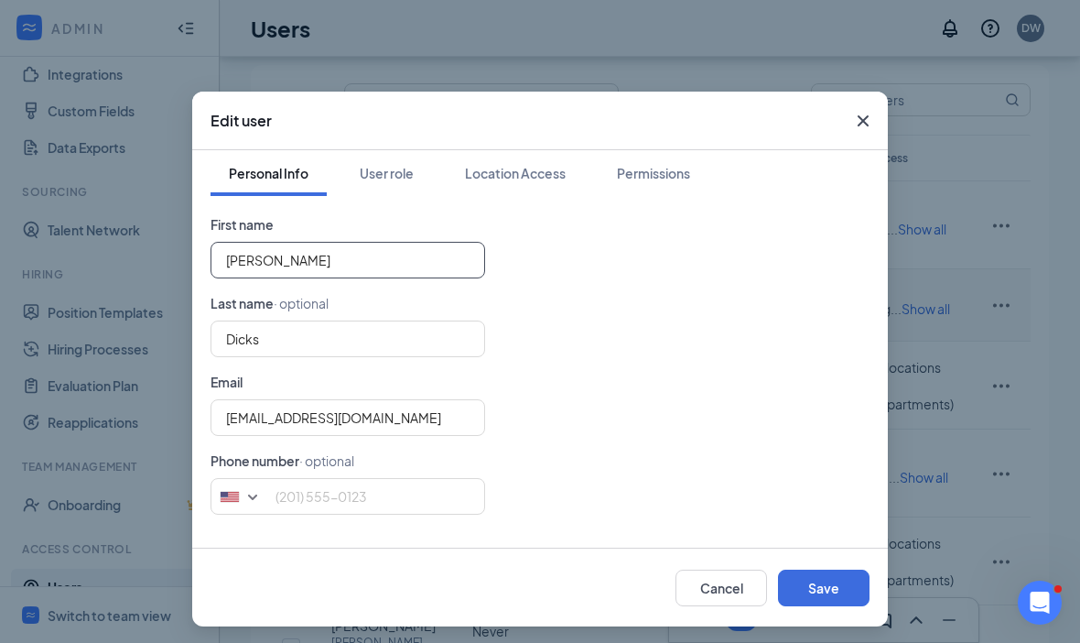
click at [363, 267] on input "[PERSON_NAME]" at bounding box center [348, 260] width 275 height 37
type input "Dicks"
type input "D"
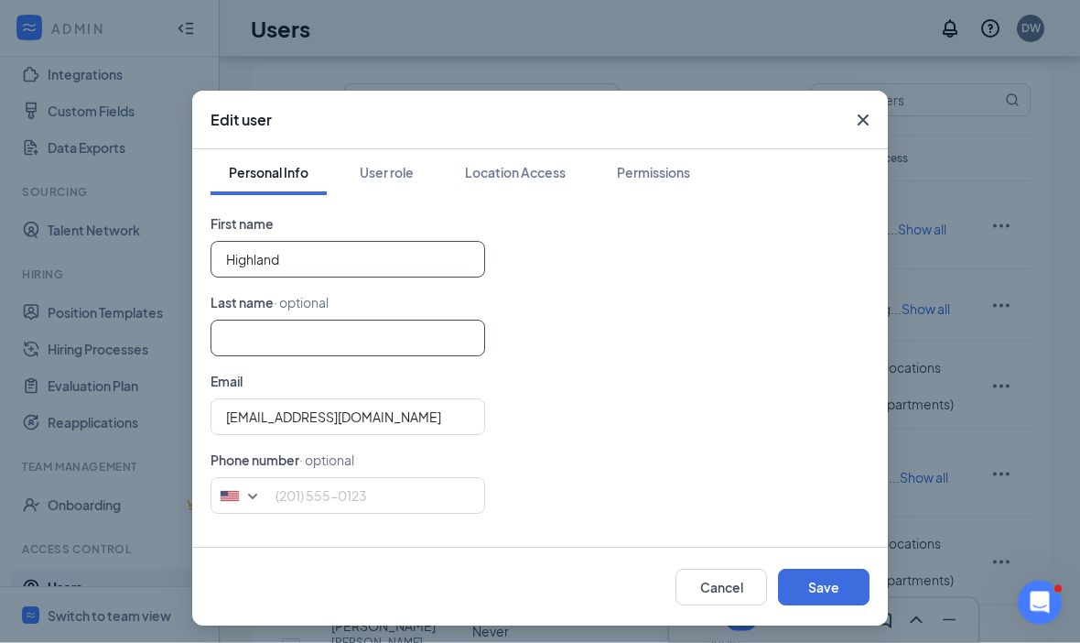
type input "Highland"
click at [364, 354] on input "text" at bounding box center [348, 338] width 275 height 37
type input "Heights"
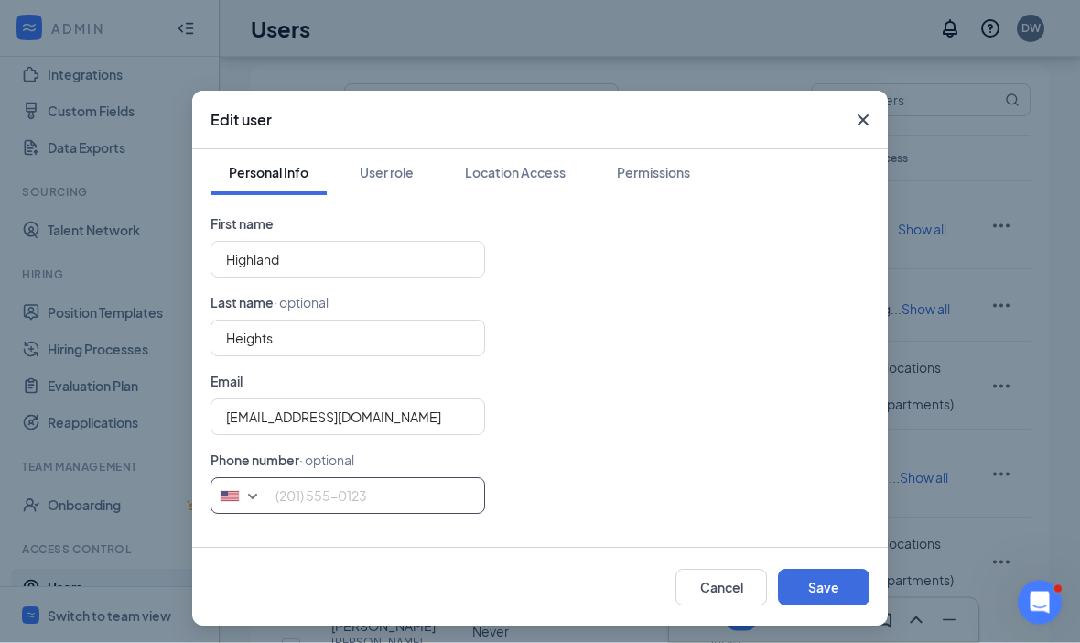
click at [423, 508] on input "tel" at bounding box center [348, 496] width 275 height 37
click at [446, 504] on input "tel" at bounding box center [348, 496] width 275 height 37
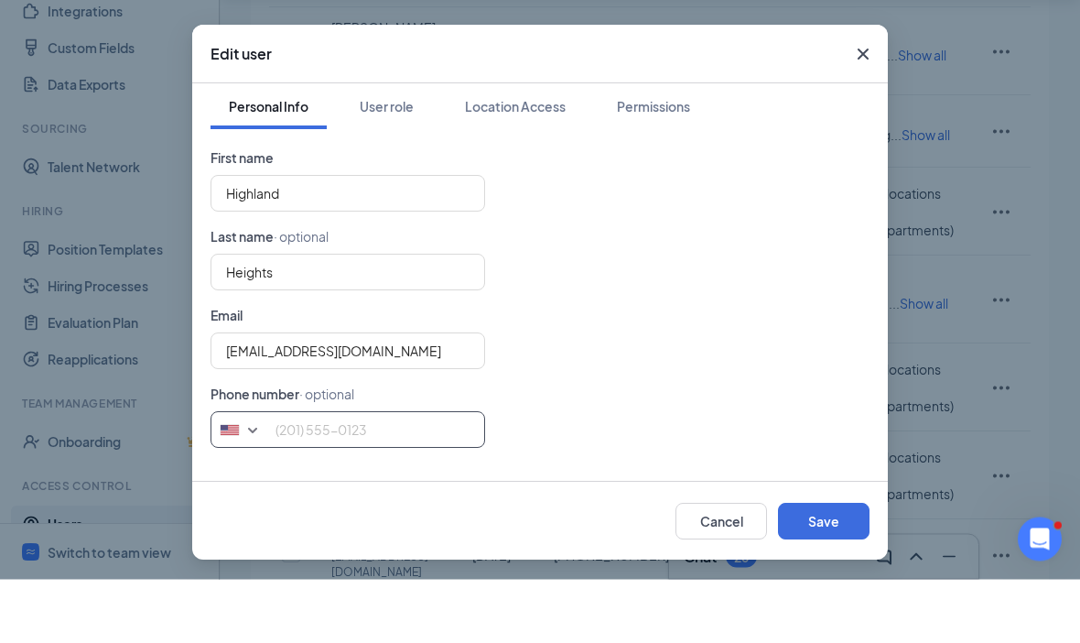
scroll to position [197, 0]
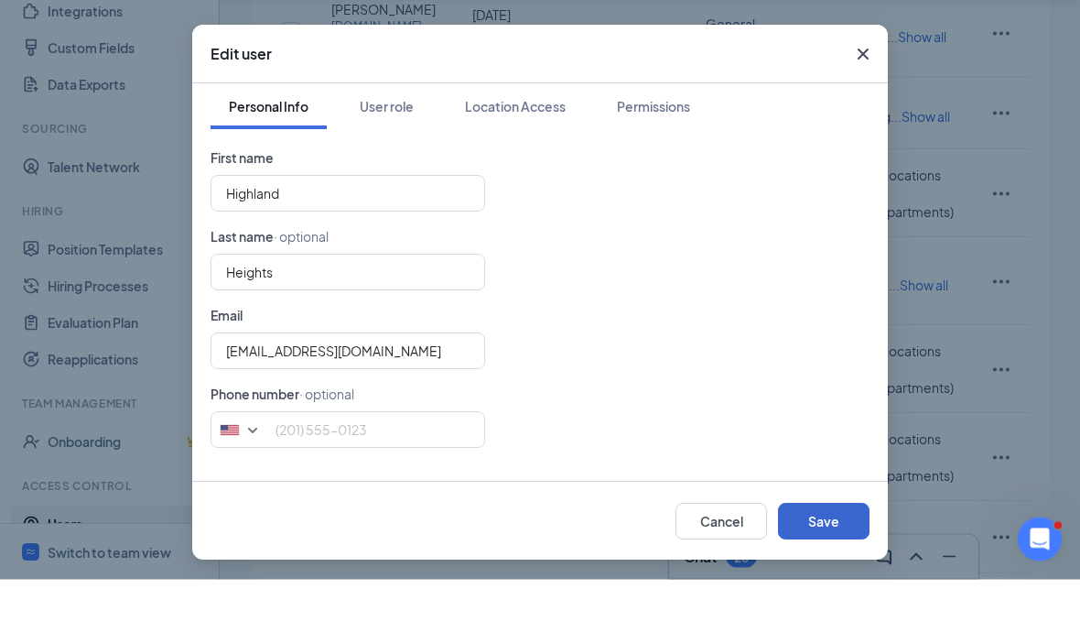
click at [820, 567] on button "Save" at bounding box center [824, 585] width 92 height 37
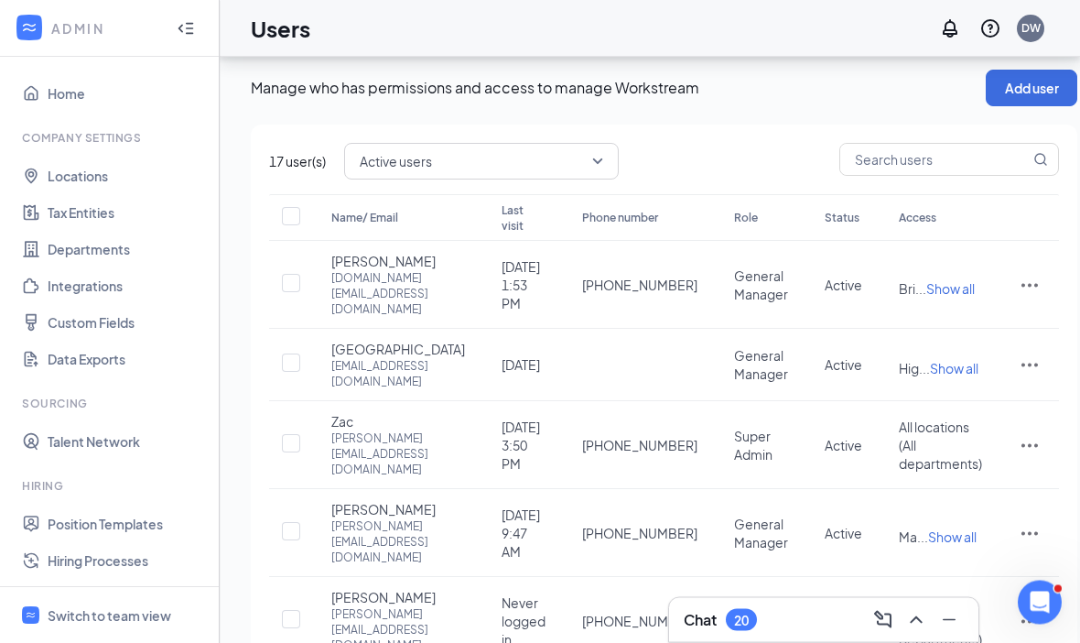
scroll to position [0, 0]
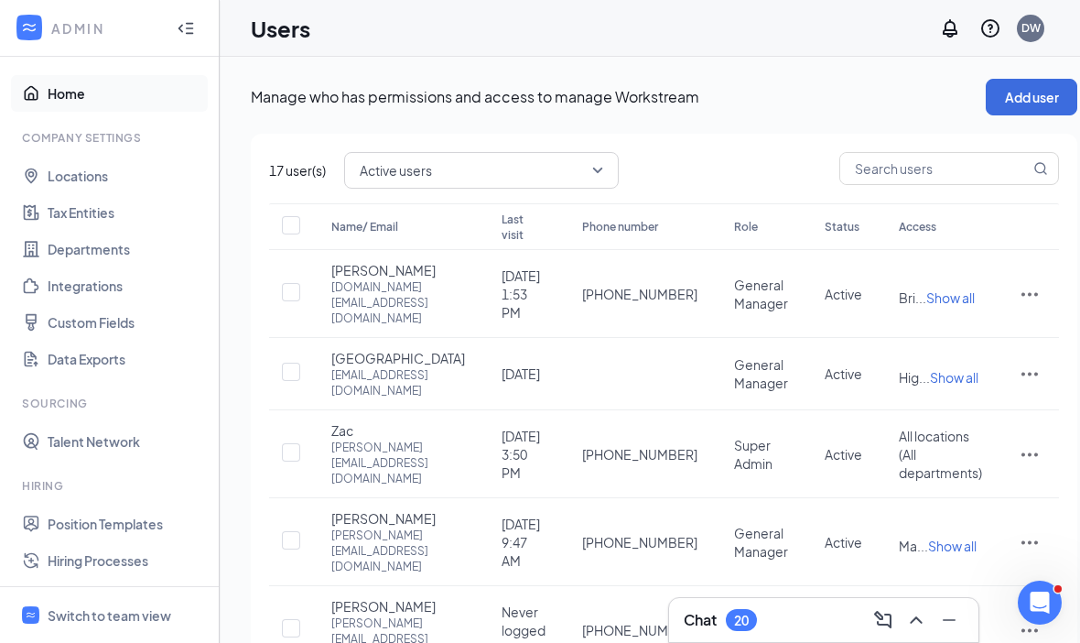
click at [60, 109] on link "Home" at bounding box center [126, 93] width 157 height 37
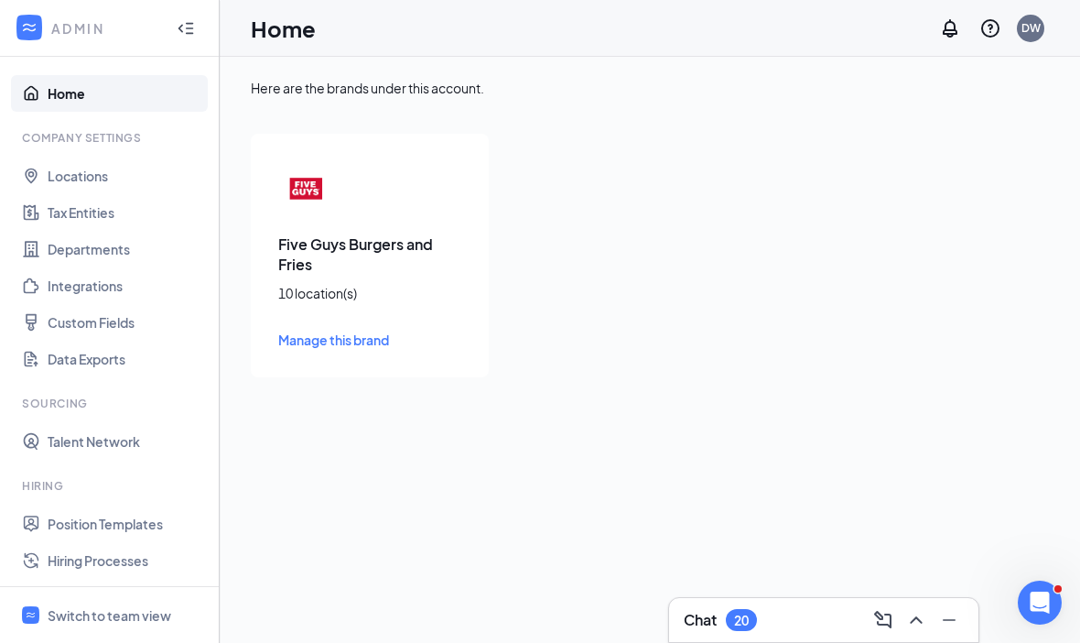
click at [48, 98] on link "Home" at bounding box center [126, 93] width 157 height 37
click at [59, 103] on link "Home" at bounding box center [126, 93] width 157 height 37
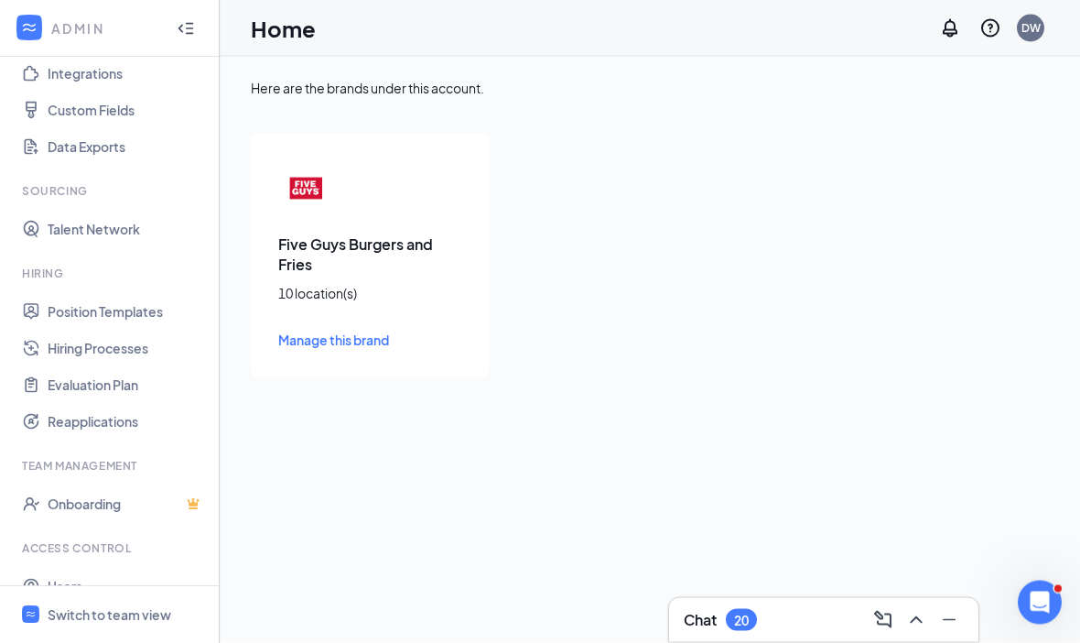
scroll to position [63, 0]
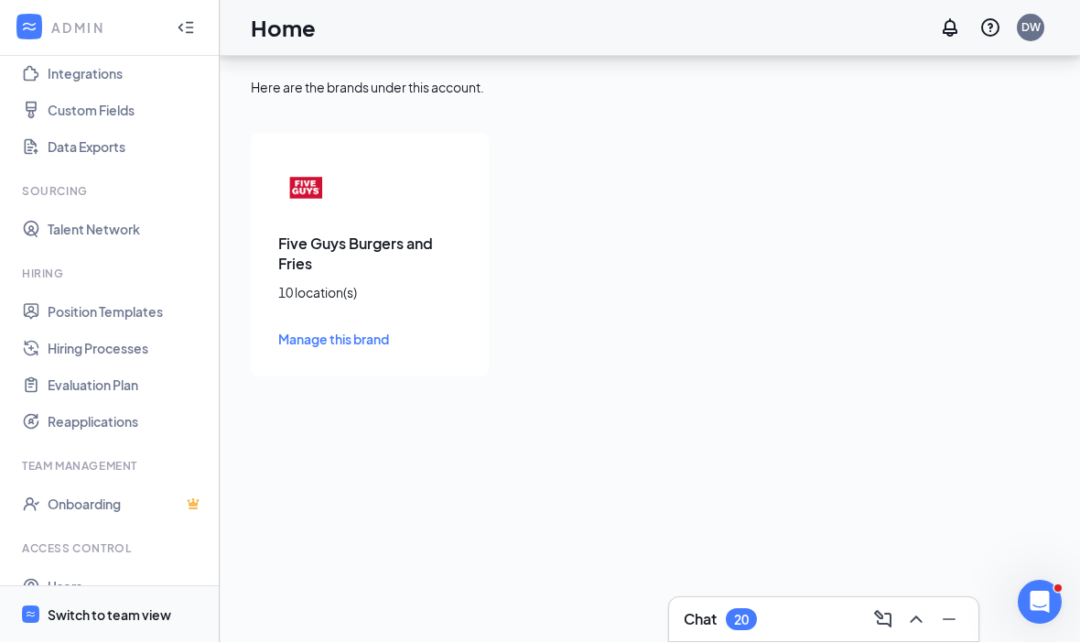
click at [89, 611] on div "Switch to team view" at bounding box center [110, 615] width 124 height 18
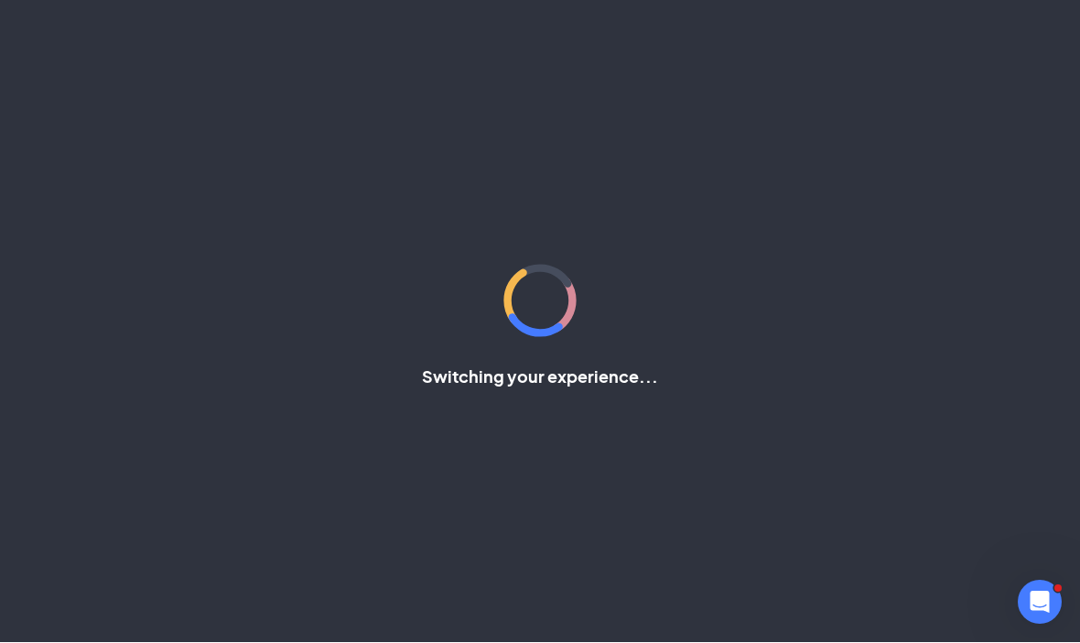
scroll to position [64, 0]
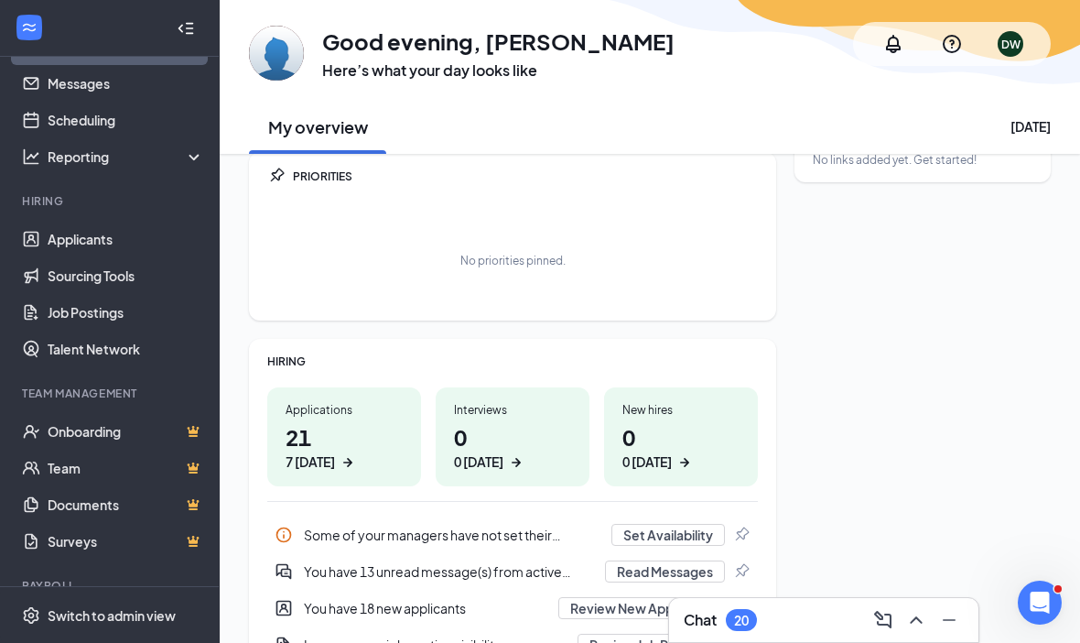
click at [1022, 58] on div "DW" at bounding box center [1011, 44] width 44 height 44
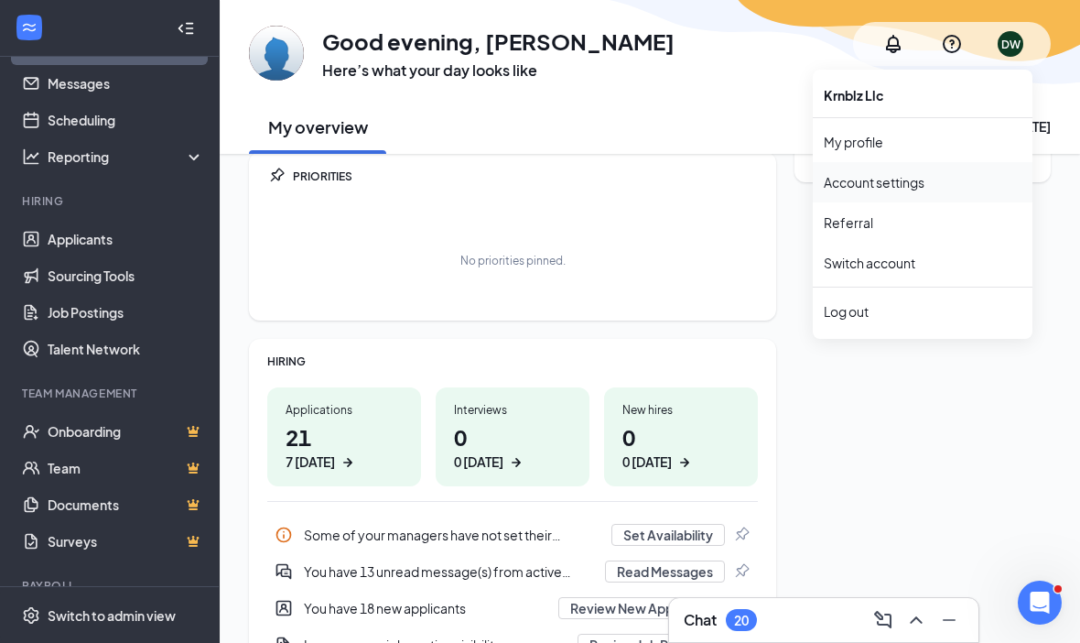
click at [910, 185] on link "Account settings" at bounding box center [923, 182] width 198 height 18
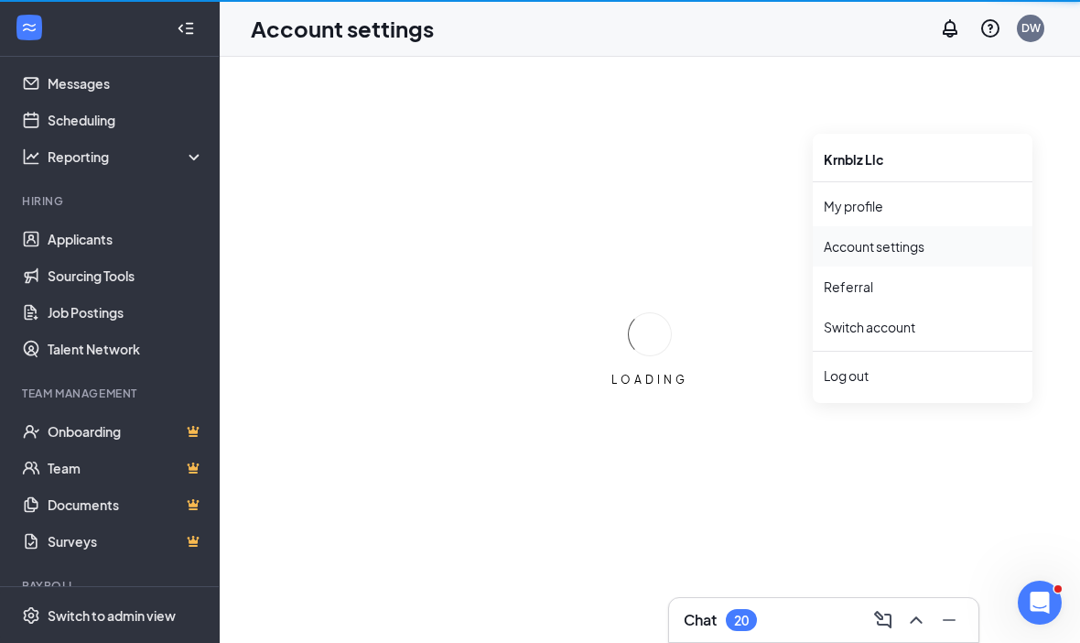
scroll to position [63, 0]
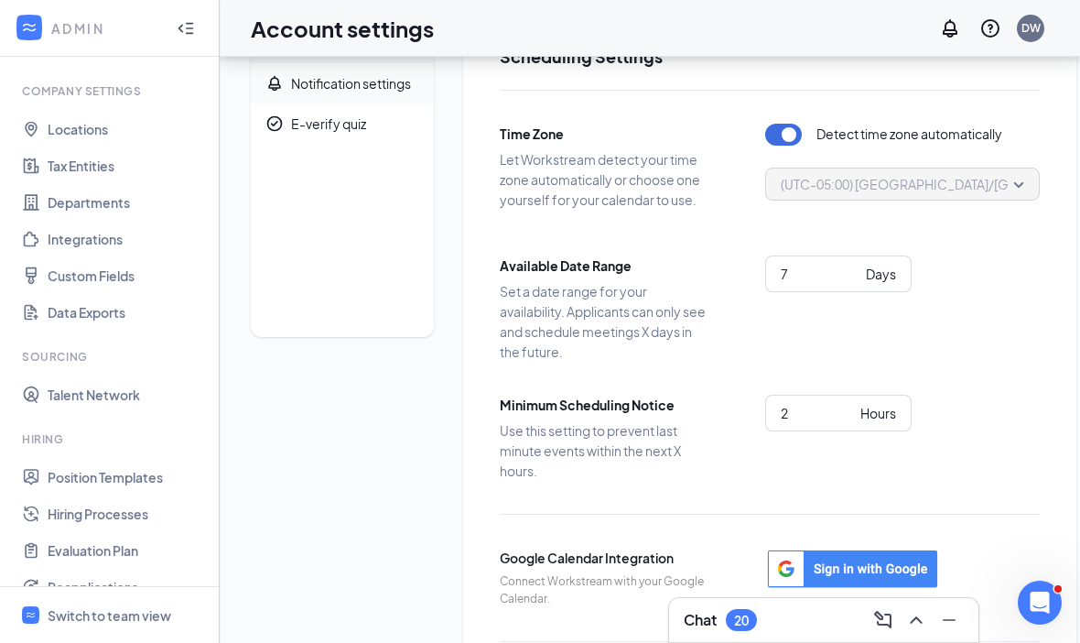
click at [391, 92] on span "Notification settings" at bounding box center [355, 83] width 128 height 40
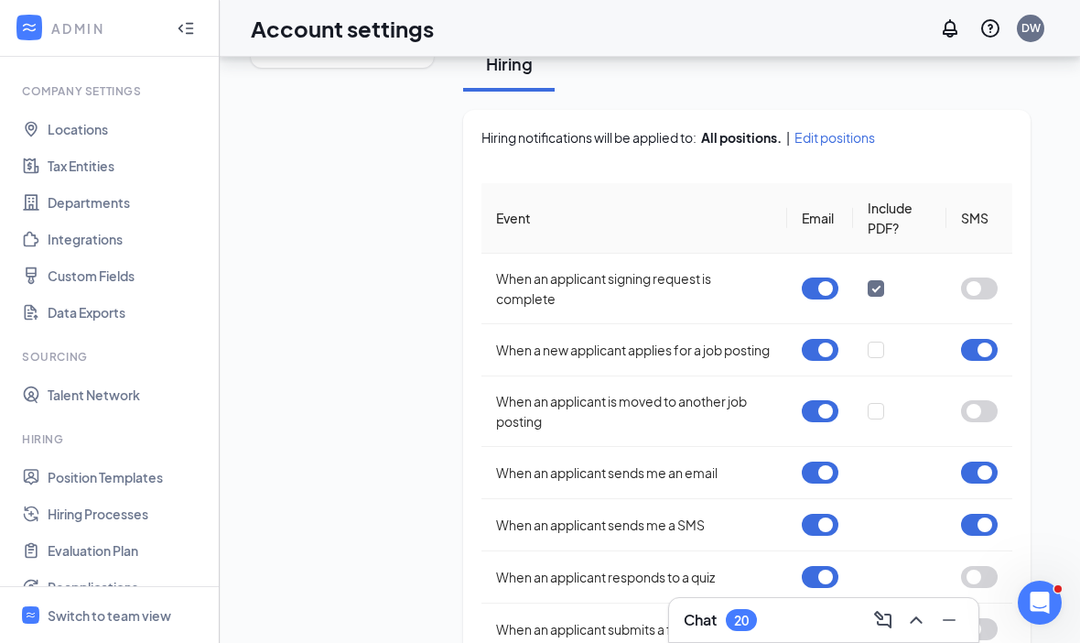
scroll to position [331, 0]
click at [846, 146] on span "Edit positions" at bounding box center [835, 138] width 81 height 18
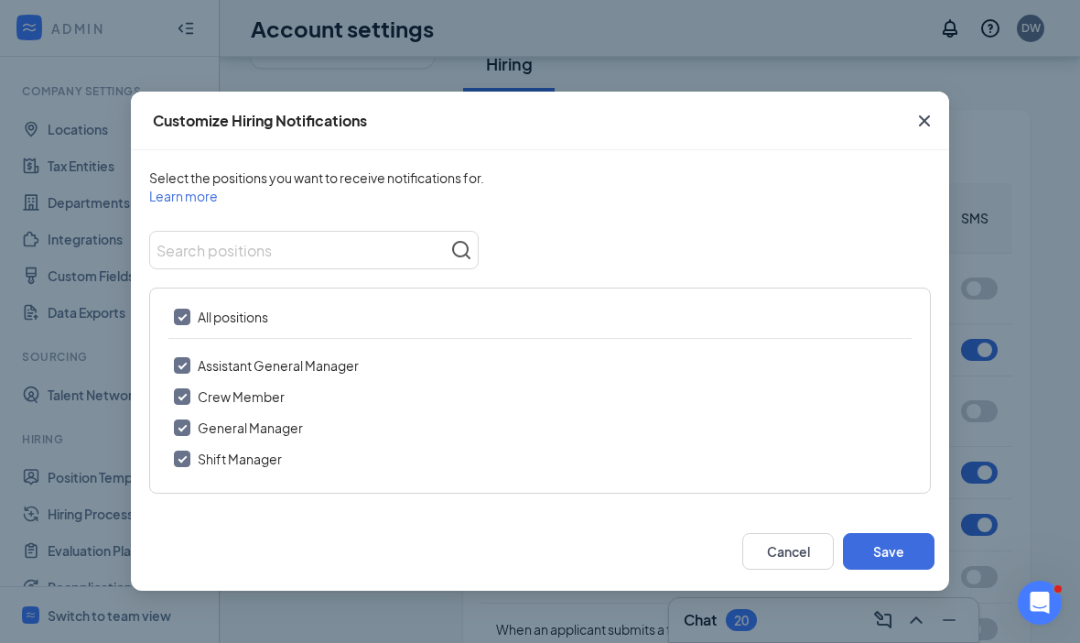
click at [929, 142] on span "Close" at bounding box center [924, 120] width 49 height 49
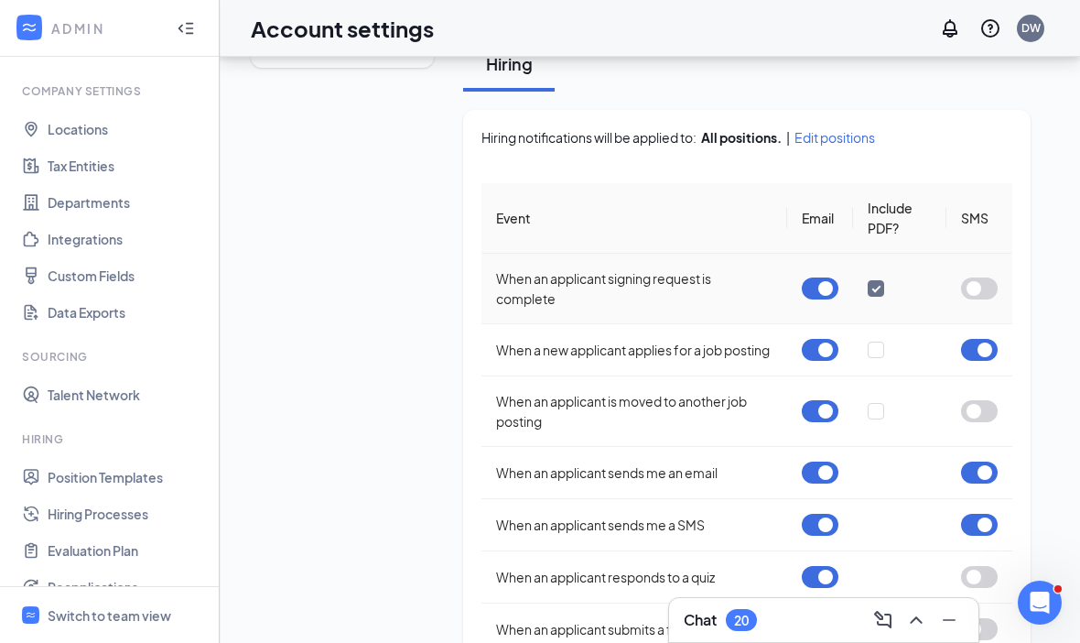
click at [839, 287] on button "button" at bounding box center [820, 288] width 37 height 22
click at [988, 339] on button "button" at bounding box center [979, 350] width 37 height 22
click at [984, 464] on button "button" at bounding box center [979, 472] width 37 height 22
click at [994, 514] on button "button" at bounding box center [979, 525] width 37 height 22
click at [839, 339] on button "button" at bounding box center [820, 350] width 37 height 22
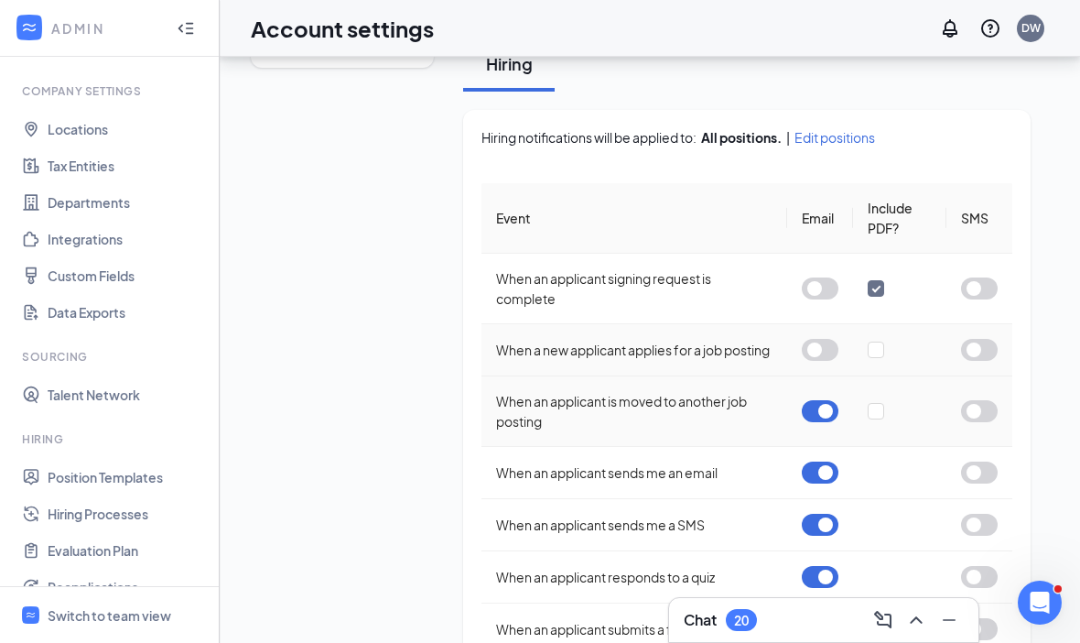
click at [839, 400] on button "button" at bounding box center [820, 411] width 37 height 22
click at [839, 461] on button "button" at bounding box center [820, 472] width 37 height 22
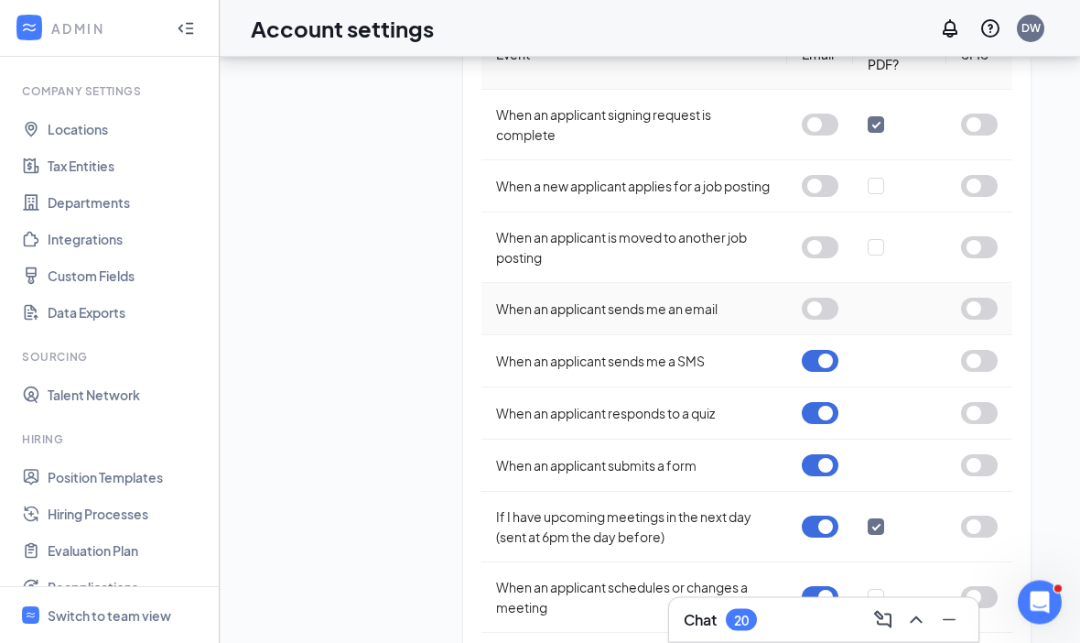
scroll to position [496, 0]
click at [839, 350] on button "button" at bounding box center [820, 361] width 37 height 22
click at [839, 402] on button "button" at bounding box center [820, 413] width 37 height 22
click at [839, 457] on button "button" at bounding box center [820, 465] width 37 height 22
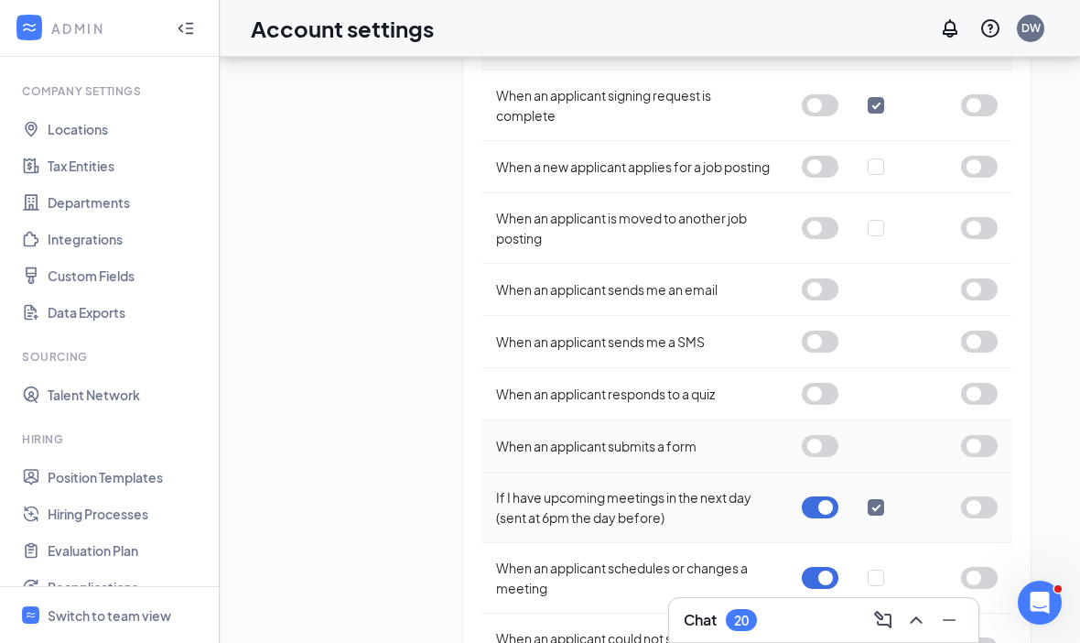
click at [839, 496] on button "button" at bounding box center [820, 507] width 37 height 22
click at [839, 567] on button "button" at bounding box center [820, 578] width 37 height 22
click at [839, 637] on button "button" at bounding box center [820, 648] width 37 height 22
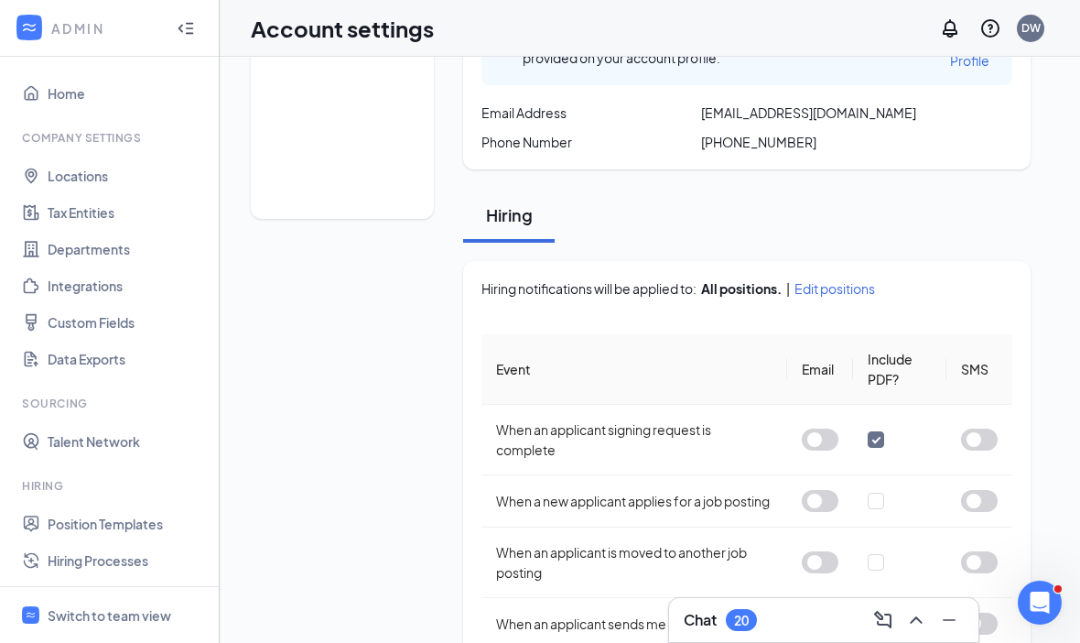
scroll to position [0, 0]
